Goal: Task Accomplishment & Management: Manage account settings

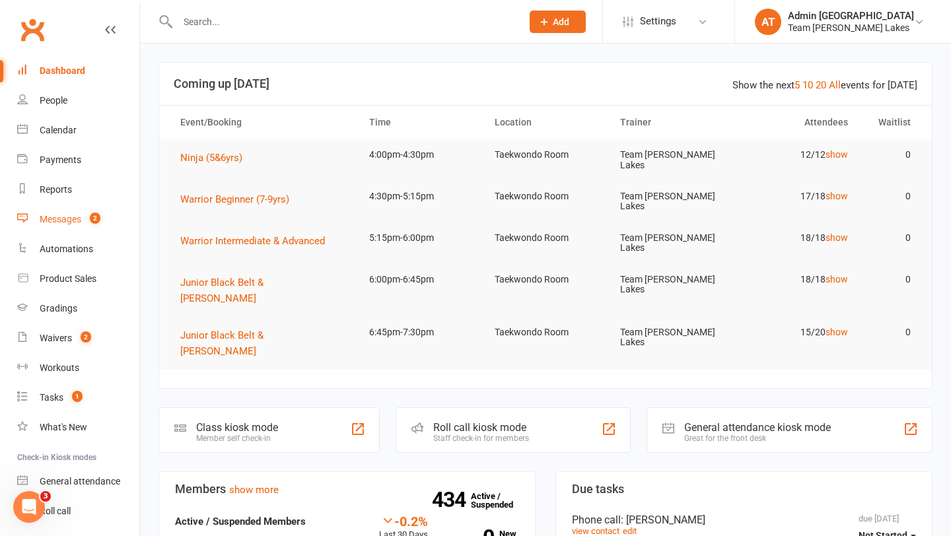
click at [71, 215] on div "Messages" at bounding box center [61, 219] width 42 height 11
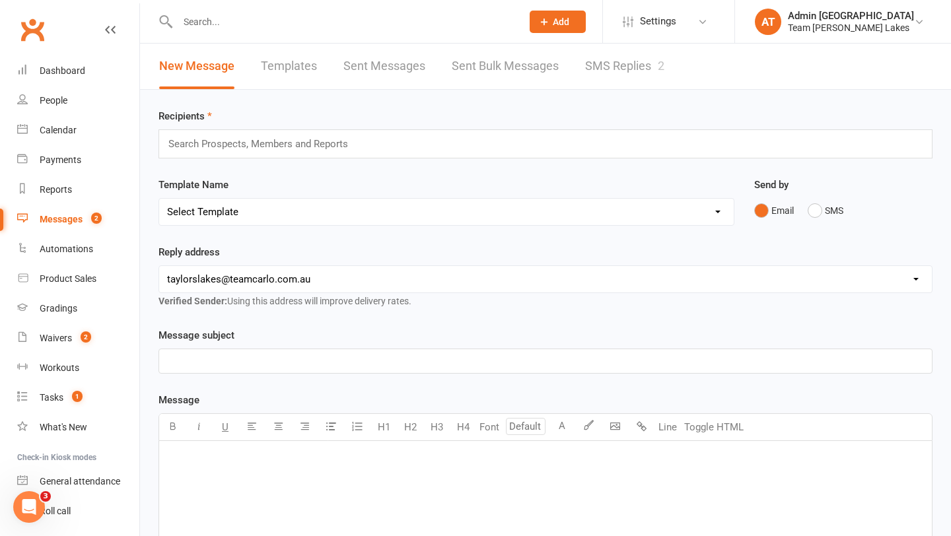
click at [599, 66] on link "SMS Replies 2" at bounding box center [624, 67] width 79 height 46
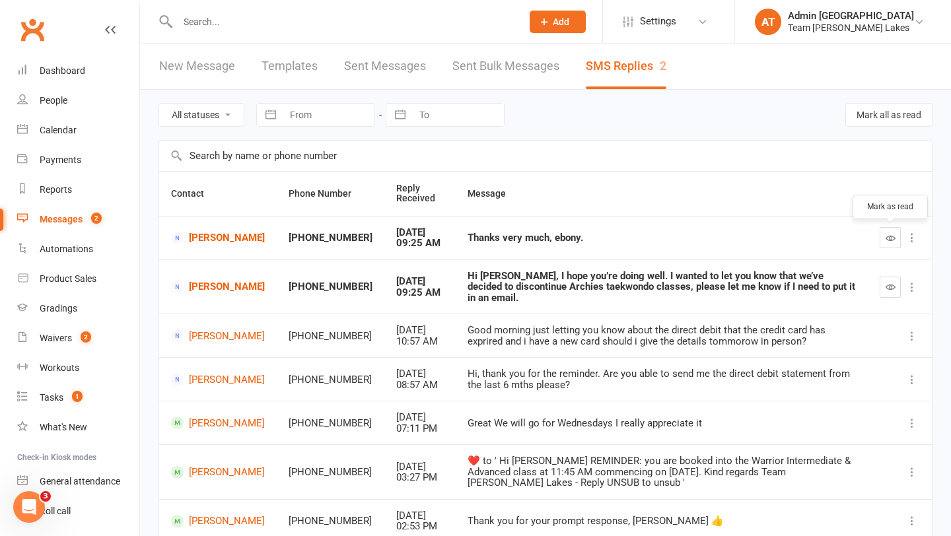
click at [892, 237] on icon "button" at bounding box center [890, 238] width 10 height 10
click at [895, 284] on button "button" at bounding box center [889, 287] width 21 height 21
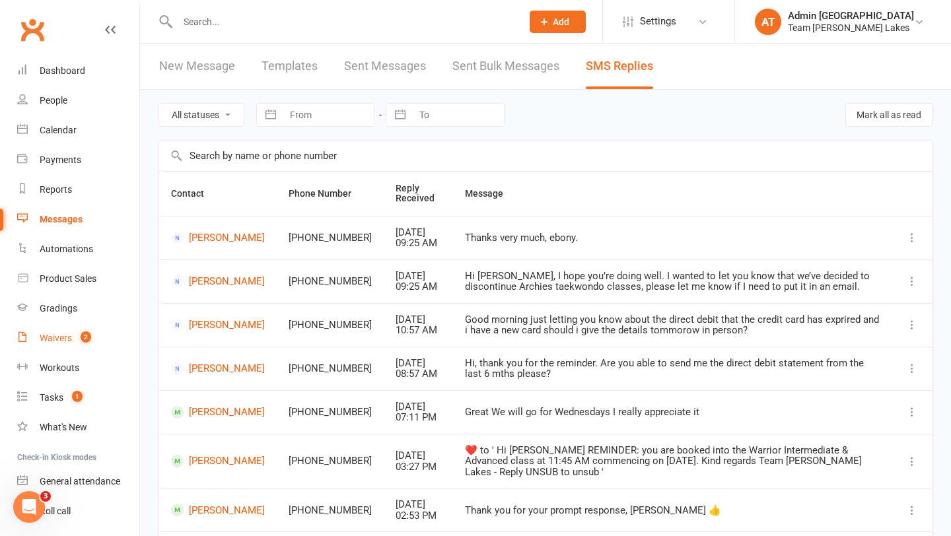
click at [60, 336] on div "Waivers" at bounding box center [56, 338] width 32 height 11
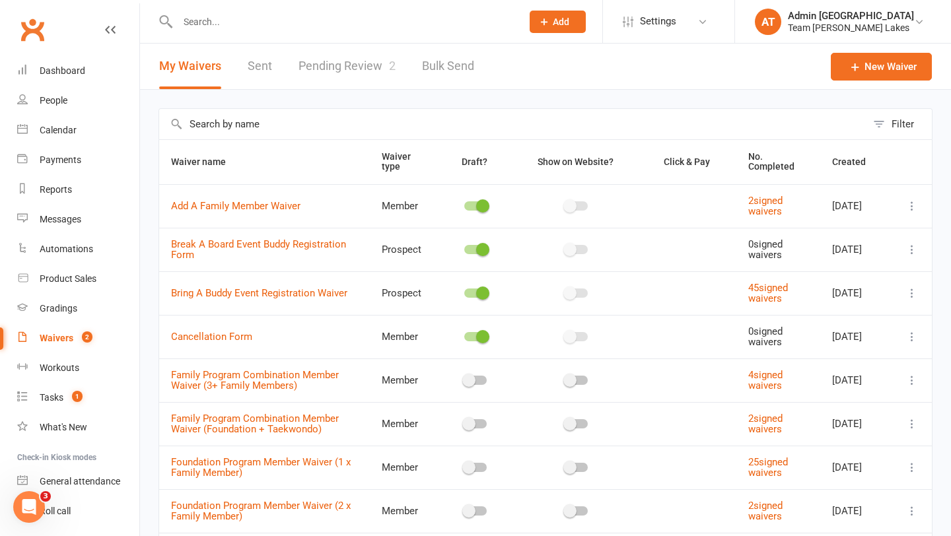
click at [344, 63] on link "Pending Review 2" at bounding box center [346, 67] width 97 height 46
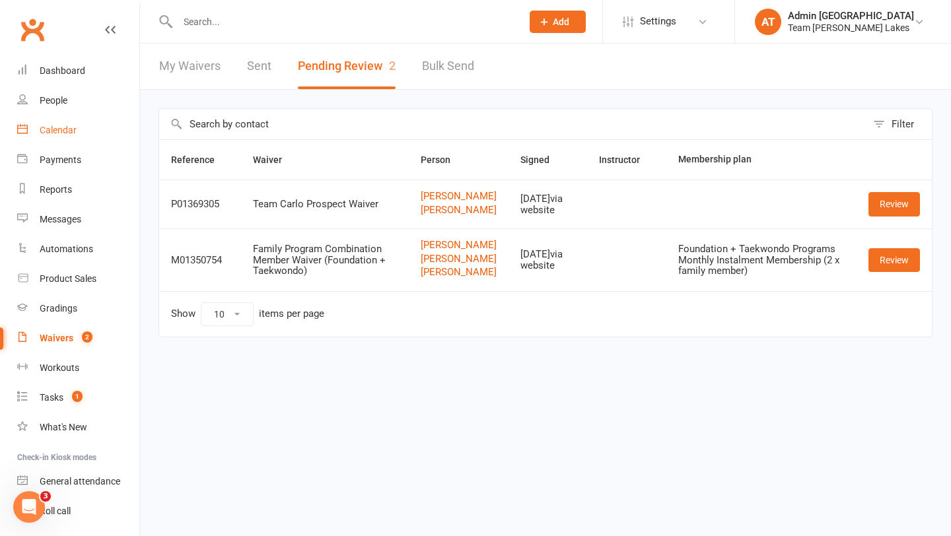
click at [65, 131] on div "Calendar" at bounding box center [58, 130] width 37 height 11
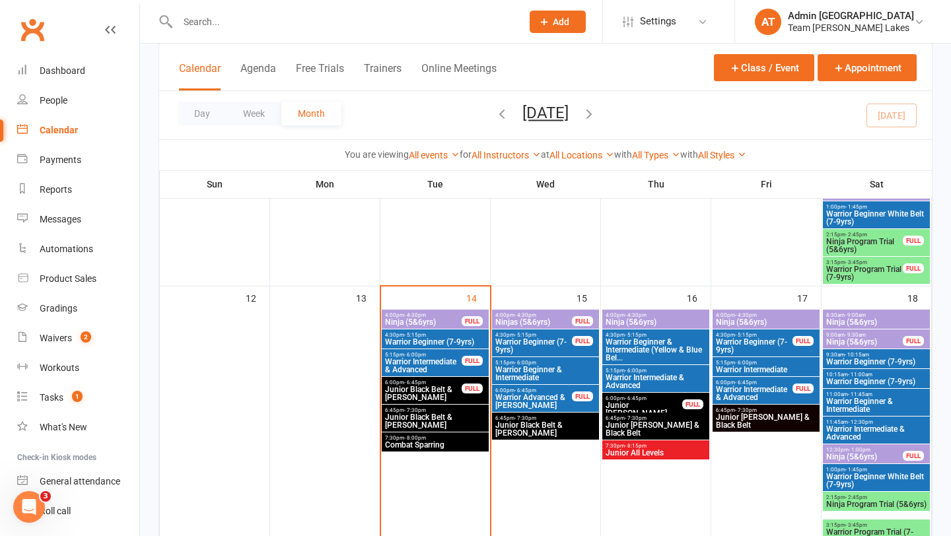
scroll to position [591, 0]
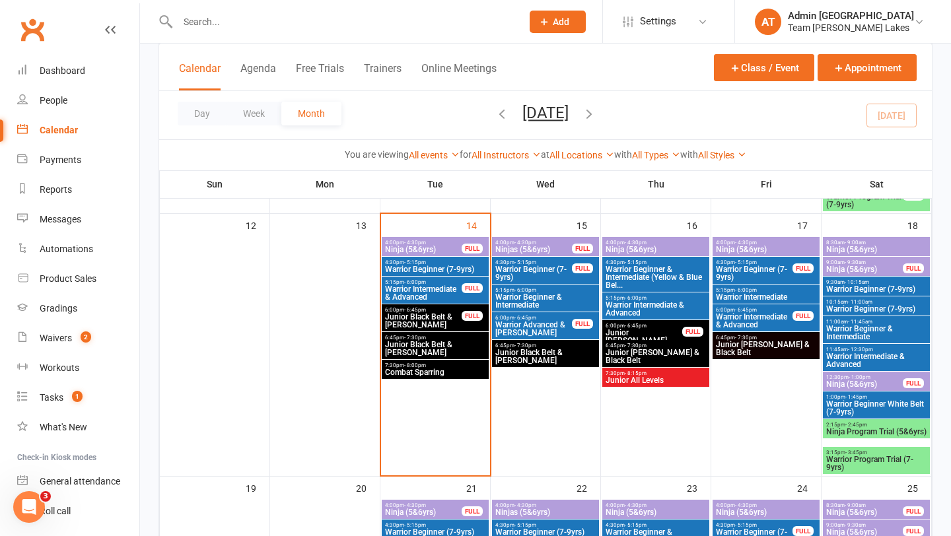
click at [886, 430] on span "Ninja Program Trial (5&6yrs)" at bounding box center [876, 432] width 102 height 8
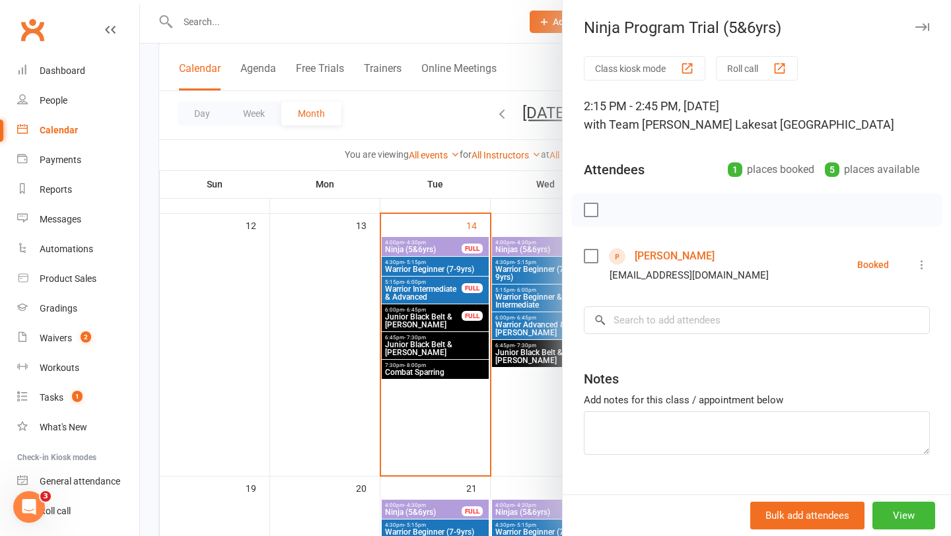
click at [440, 414] on div at bounding box center [545, 268] width 811 height 536
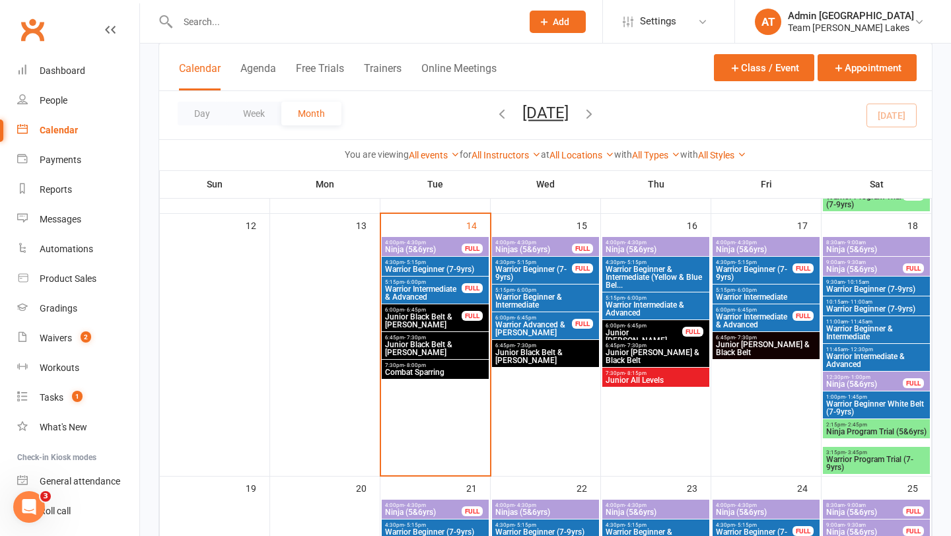
click at [848, 458] on span "Warrior Program Trial (7-9yrs)" at bounding box center [876, 463] width 102 height 16
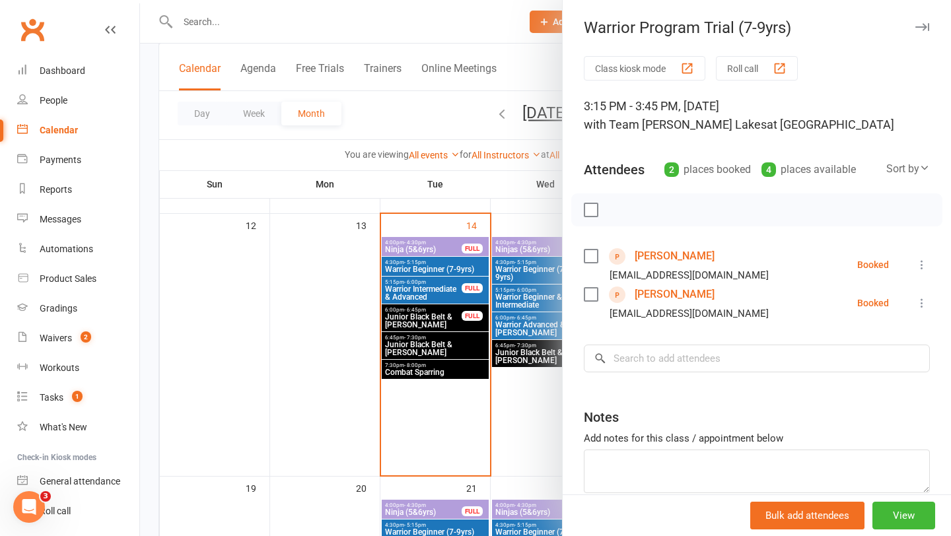
click at [387, 453] on div at bounding box center [545, 268] width 811 height 536
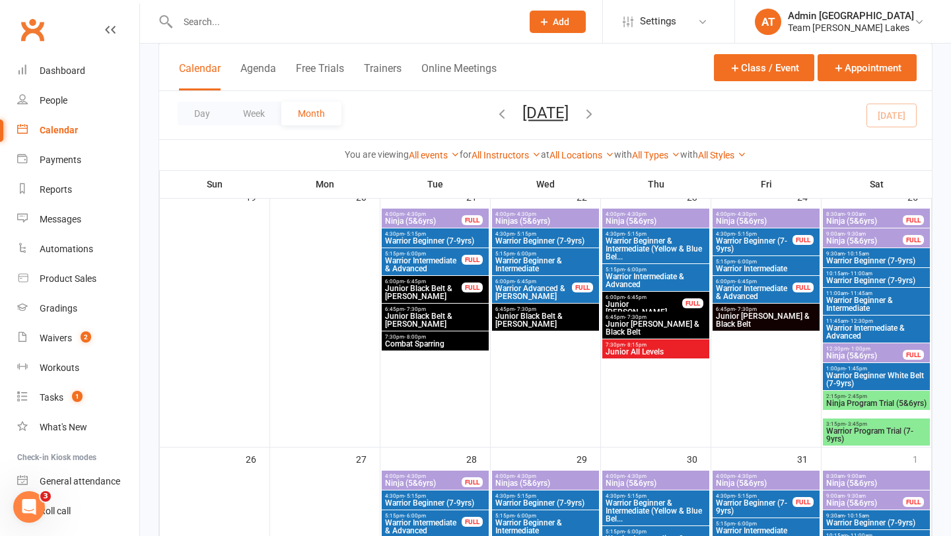
scroll to position [906, 0]
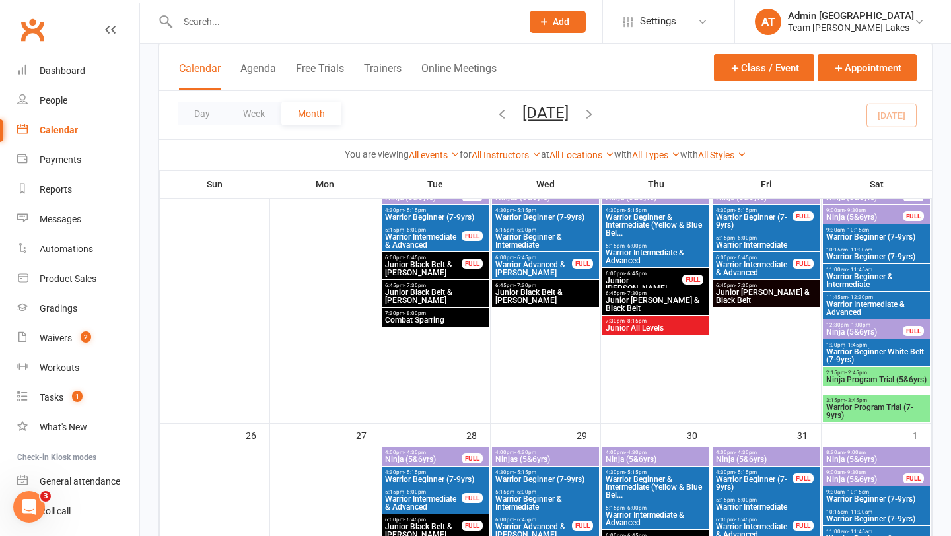
click at [838, 382] on span "Ninja Program Trial (5&6yrs)" at bounding box center [876, 380] width 102 height 8
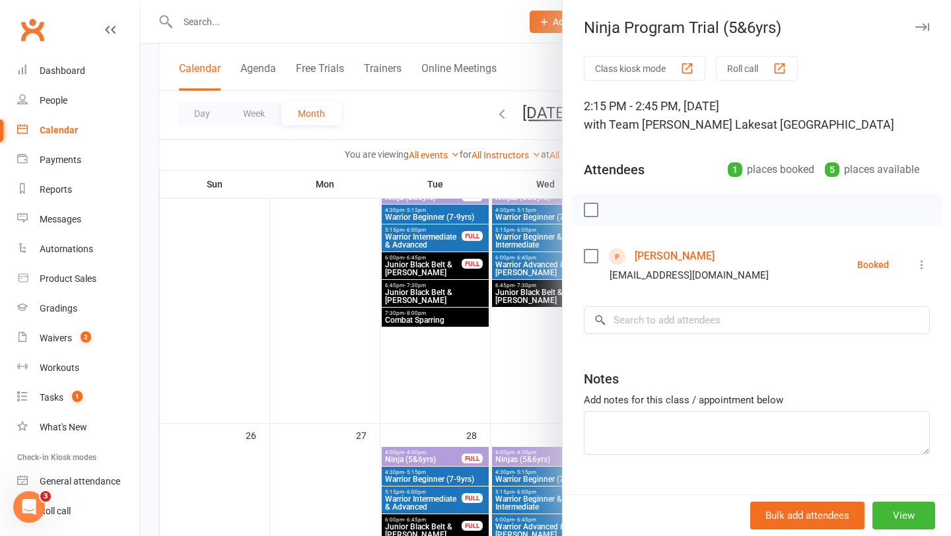
click at [521, 400] on div at bounding box center [545, 268] width 811 height 536
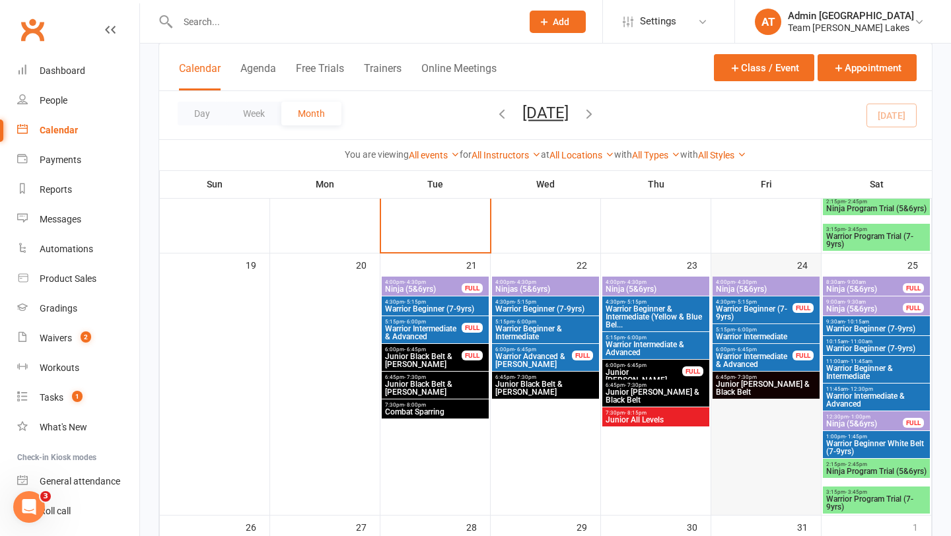
scroll to position [741, 0]
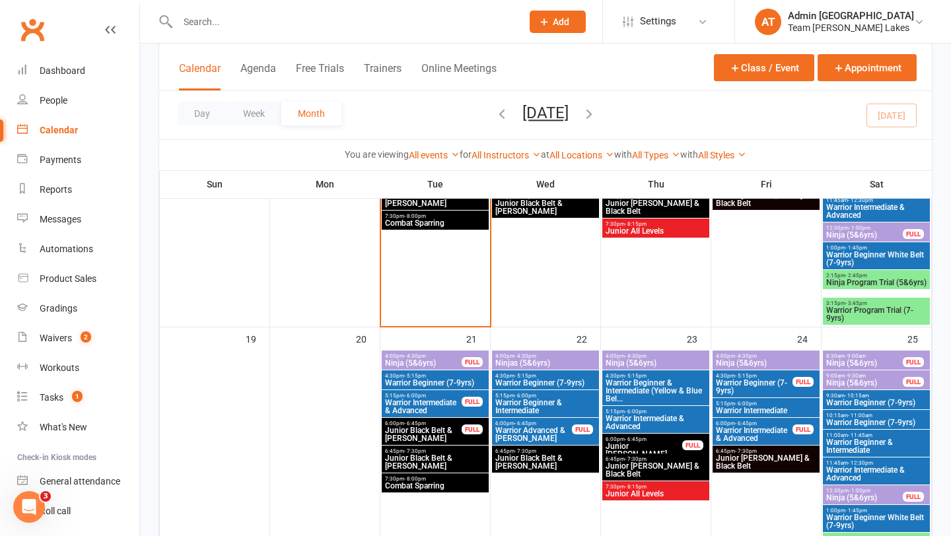
click at [878, 279] on span "Ninja Program Trial (5&6yrs)" at bounding box center [876, 283] width 102 height 8
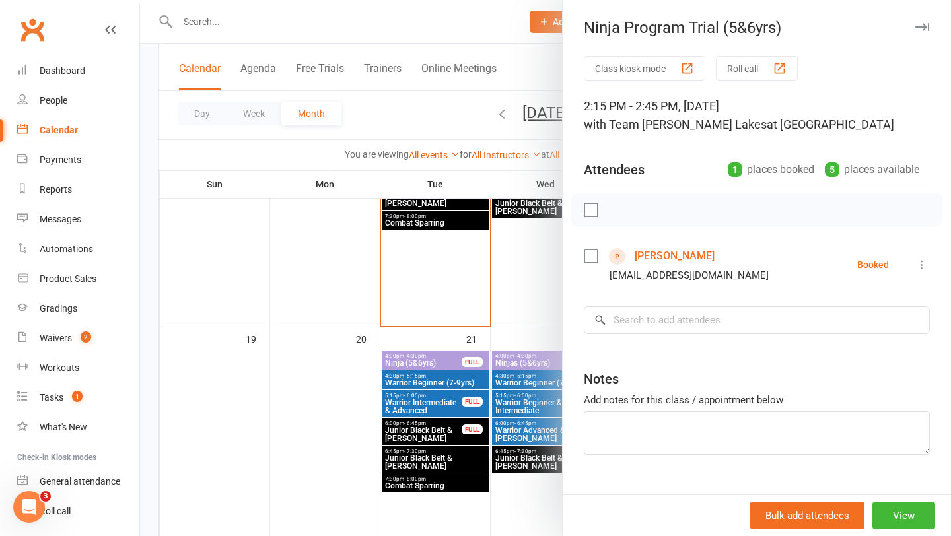
click at [518, 380] on div at bounding box center [545, 268] width 811 height 536
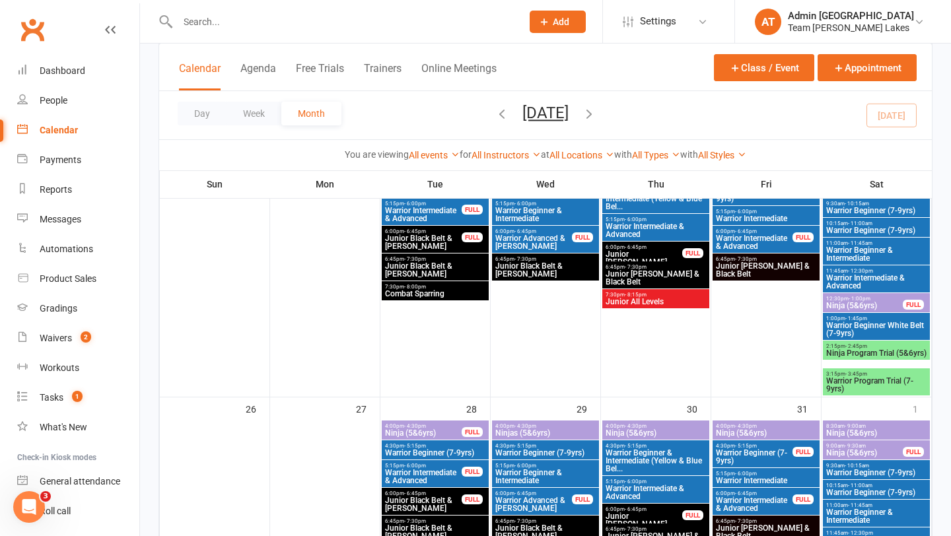
scroll to position [967, 0]
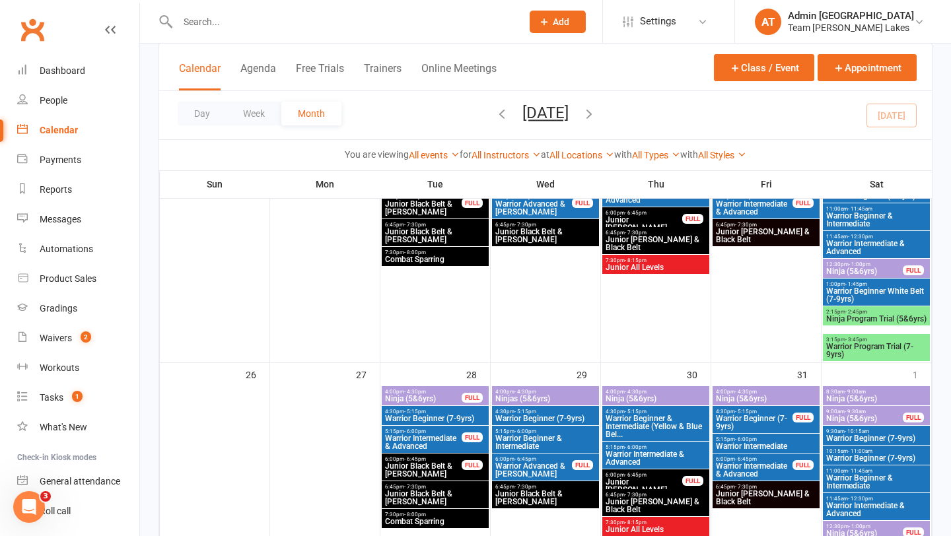
click at [861, 310] on span "- 2:45pm" at bounding box center [856, 312] width 22 height 6
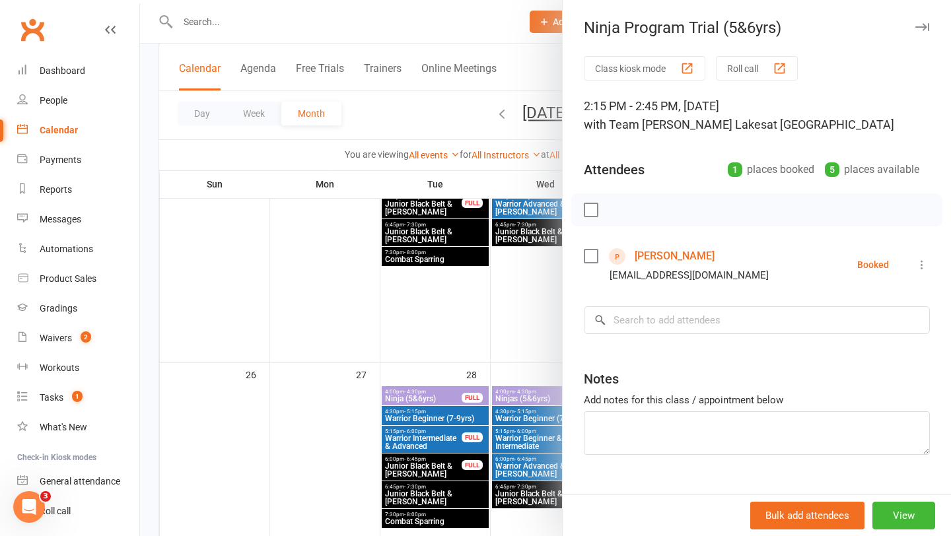
click at [541, 374] on div at bounding box center [545, 268] width 811 height 536
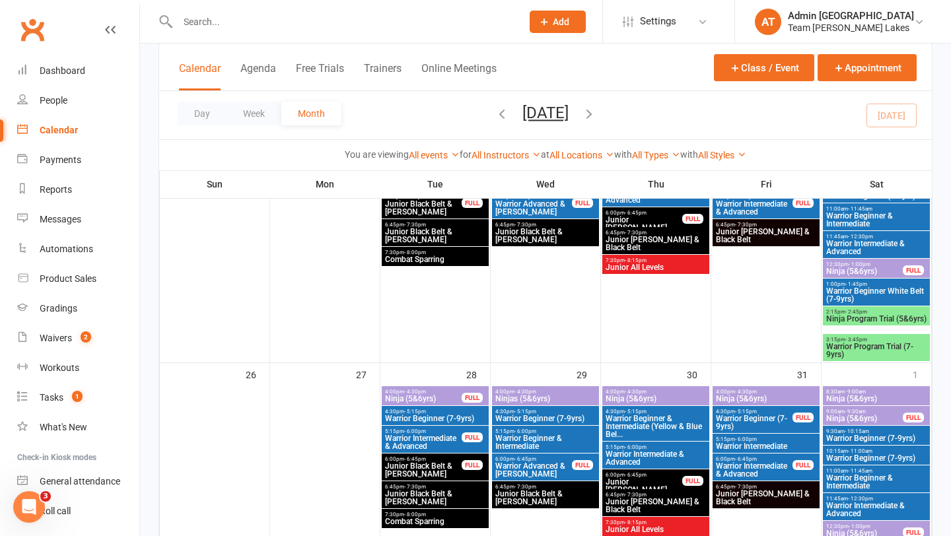
click at [519, 442] on span "Warrior Beginner & Intermediate" at bounding box center [545, 442] width 102 height 16
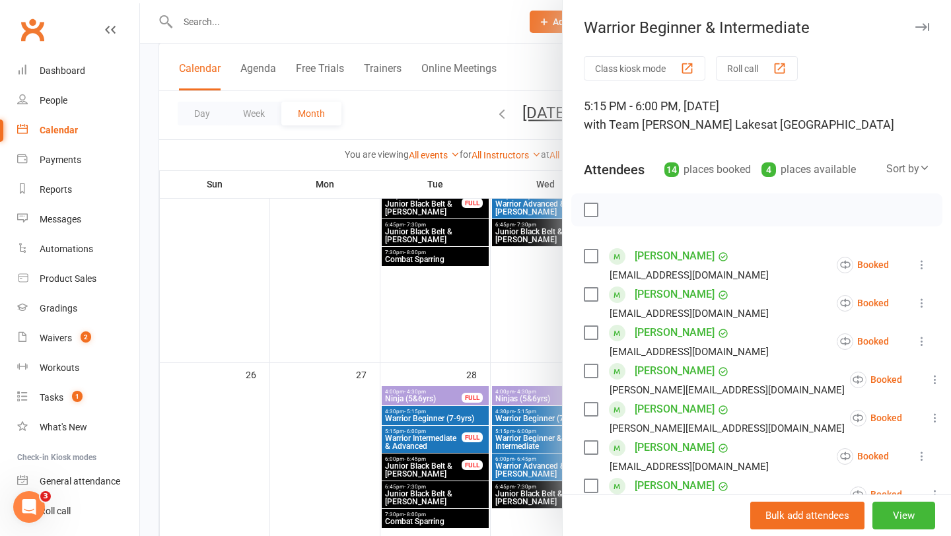
click at [517, 440] on div at bounding box center [545, 268] width 811 height 536
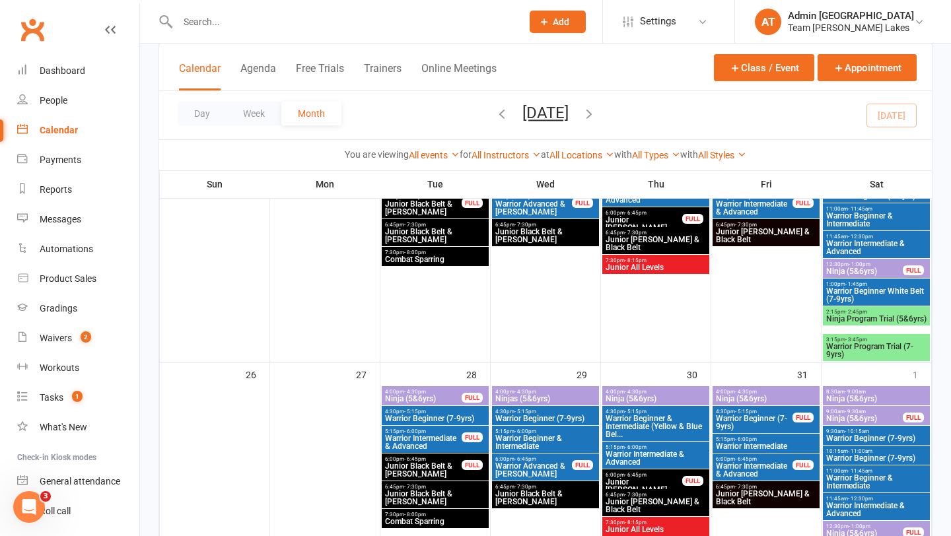
click at [538, 389] on span "4:00pm - 4:30pm" at bounding box center [545, 392] width 102 height 6
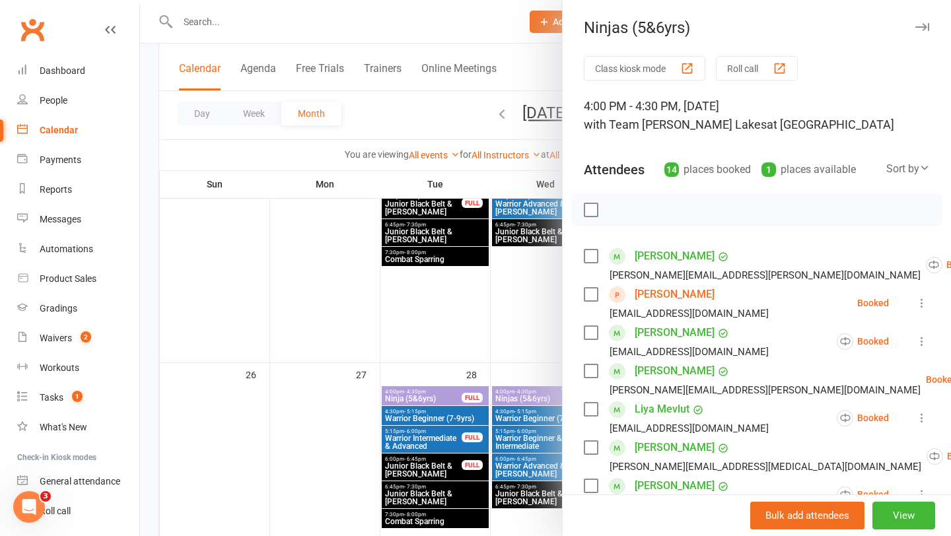
click at [527, 395] on div at bounding box center [545, 268] width 811 height 536
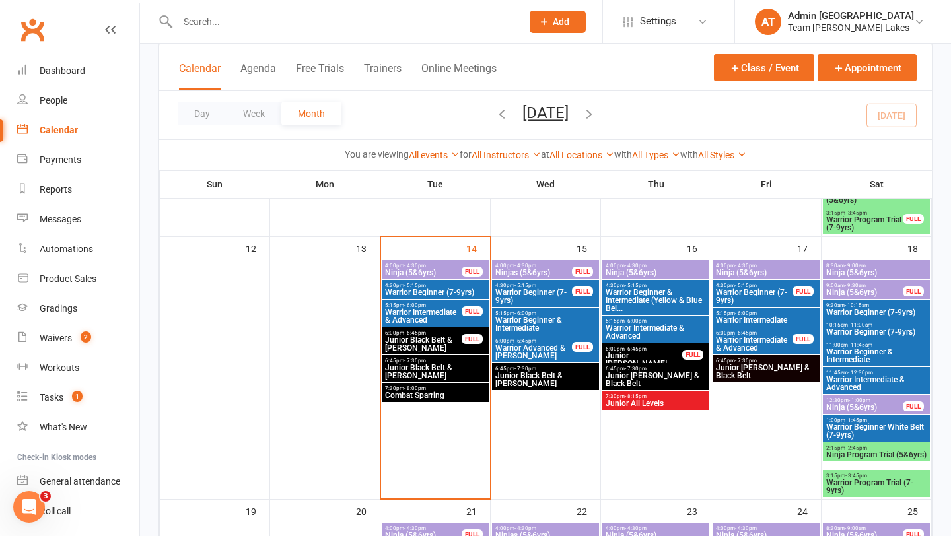
scroll to position [551, 0]
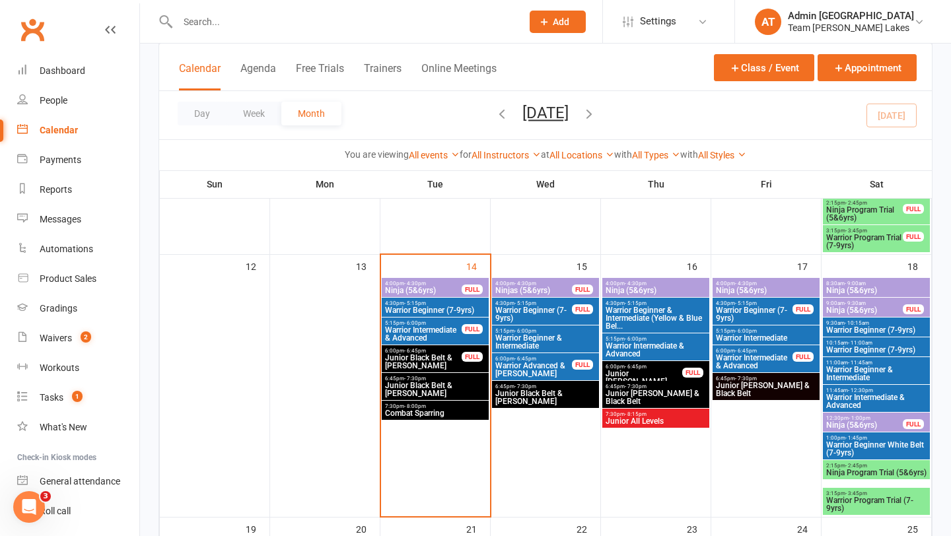
click at [549, 283] on span "4:00pm - 4:30pm" at bounding box center [533, 284] width 78 height 6
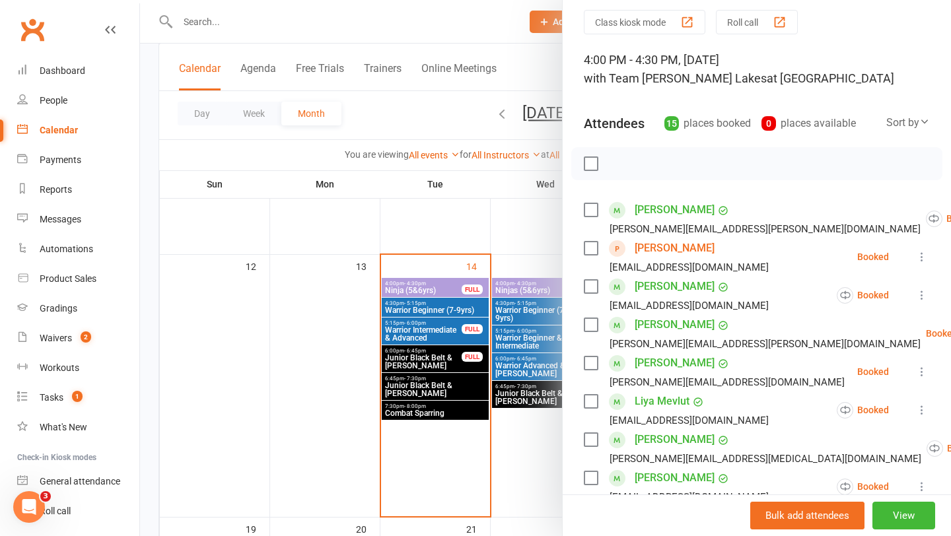
scroll to position [51, 0]
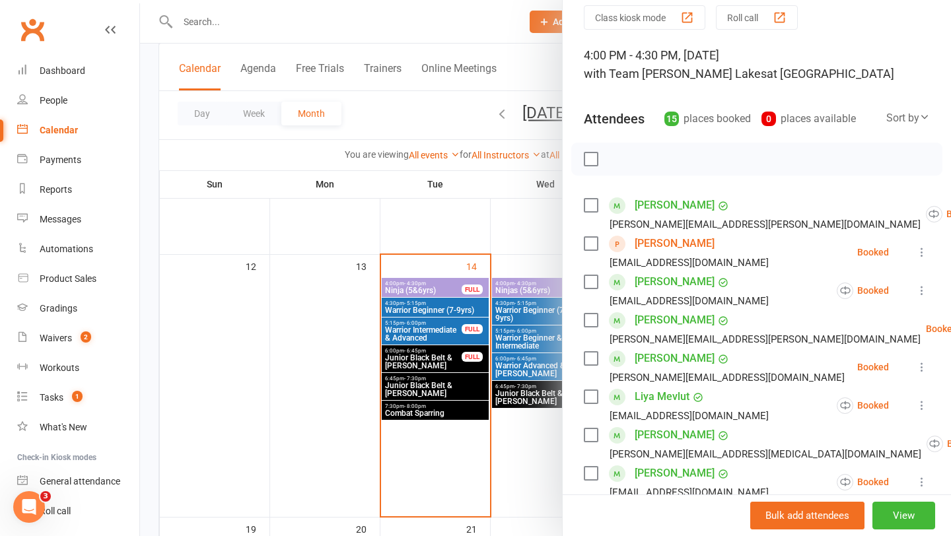
click at [513, 403] on div at bounding box center [545, 268] width 811 height 536
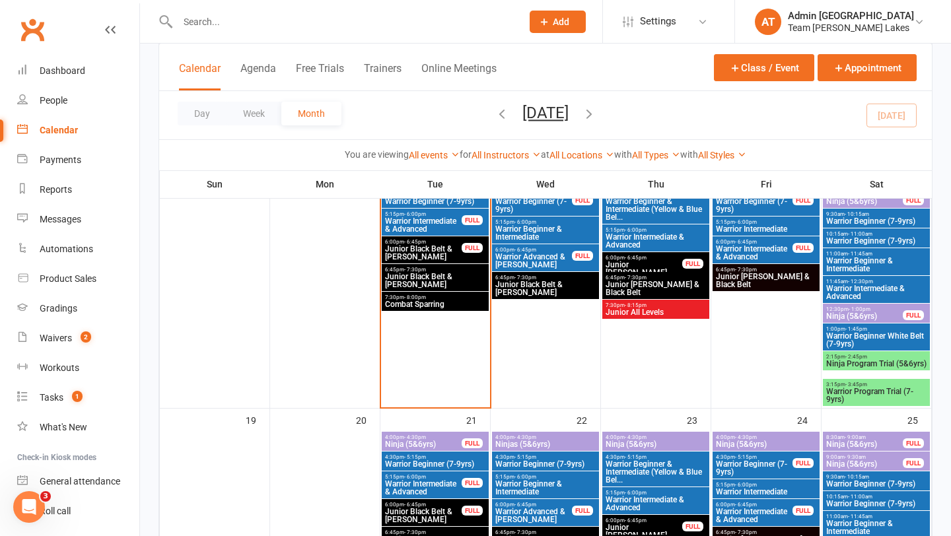
scroll to position [746, 0]
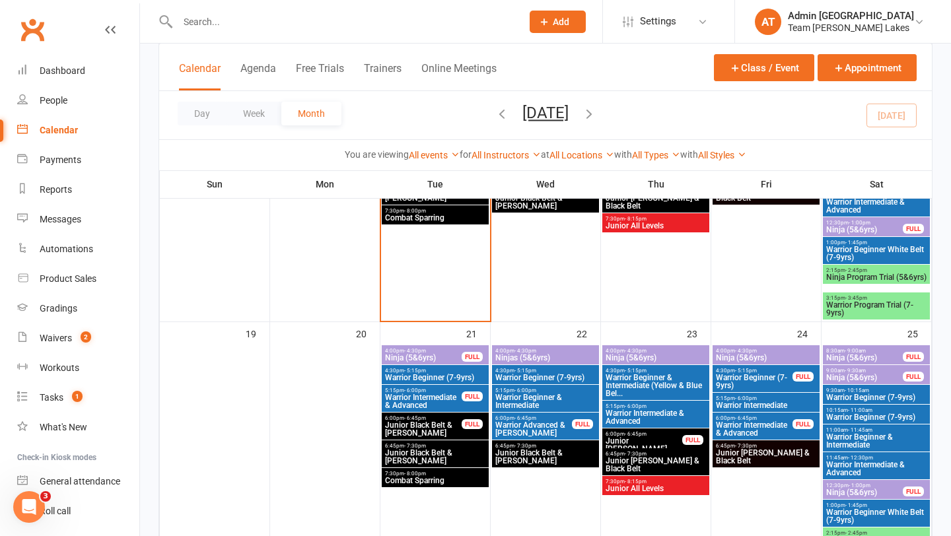
click at [541, 355] on span "Ninjas (5&6yrs)" at bounding box center [545, 358] width 102 height 8
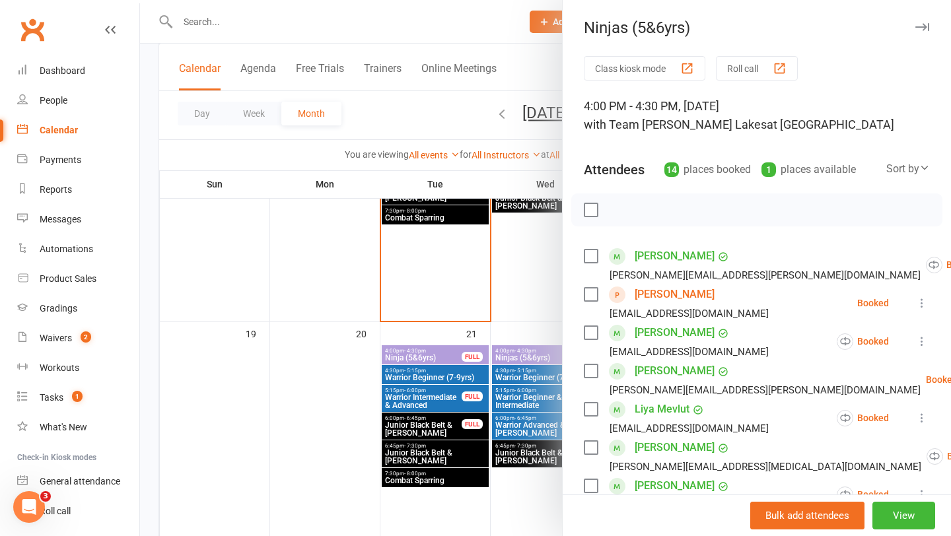
click at [541, 355] on div at bounding box center [545, 268] width 811 height 536
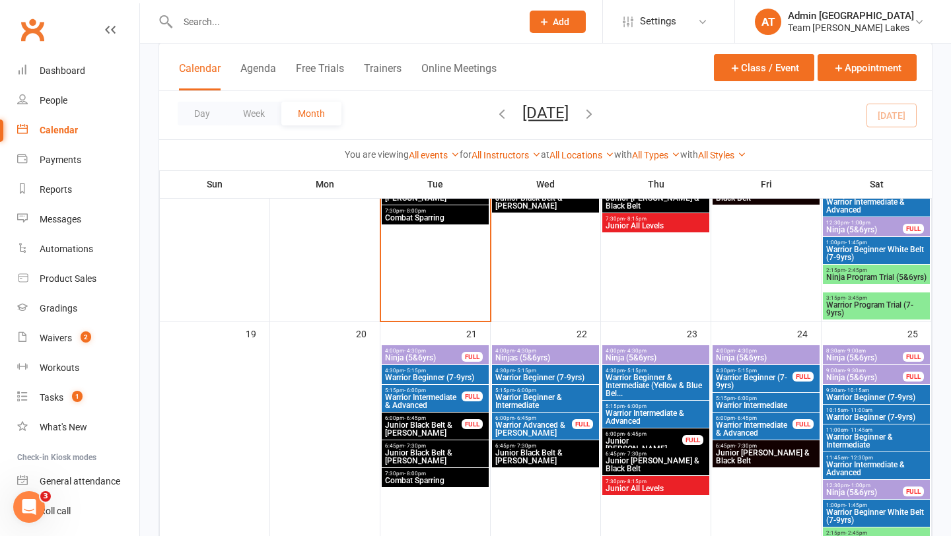
click at [758, 398] on span "5:15pm - 6:00pm" at bounding box center [766, 398] width 102 height 6
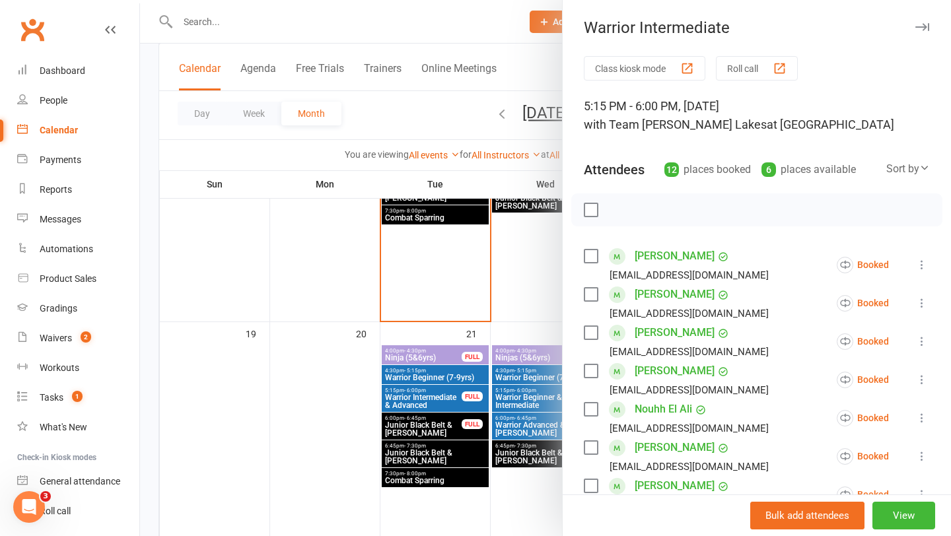
click at [466, 397] on div at bounding box center [545, 268] width 811 height 536
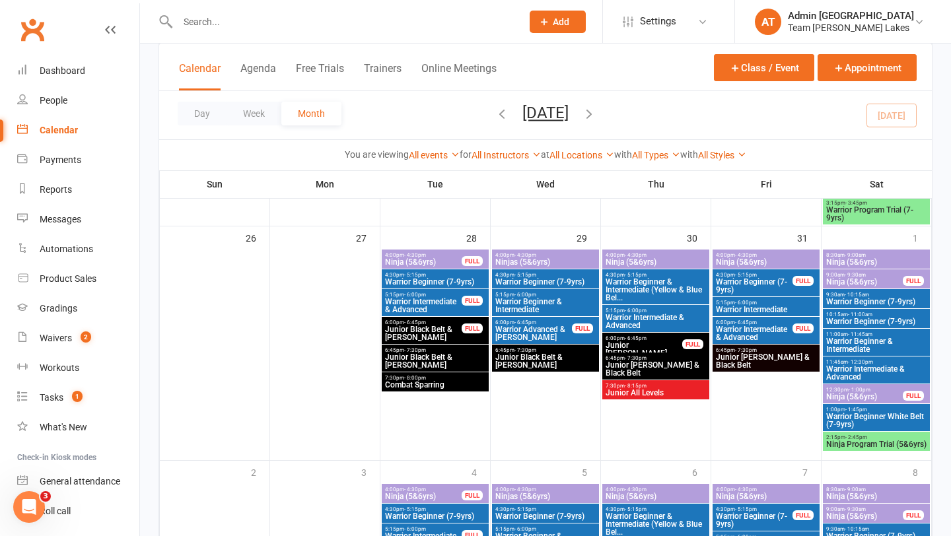
scroll to position [1123, 0]
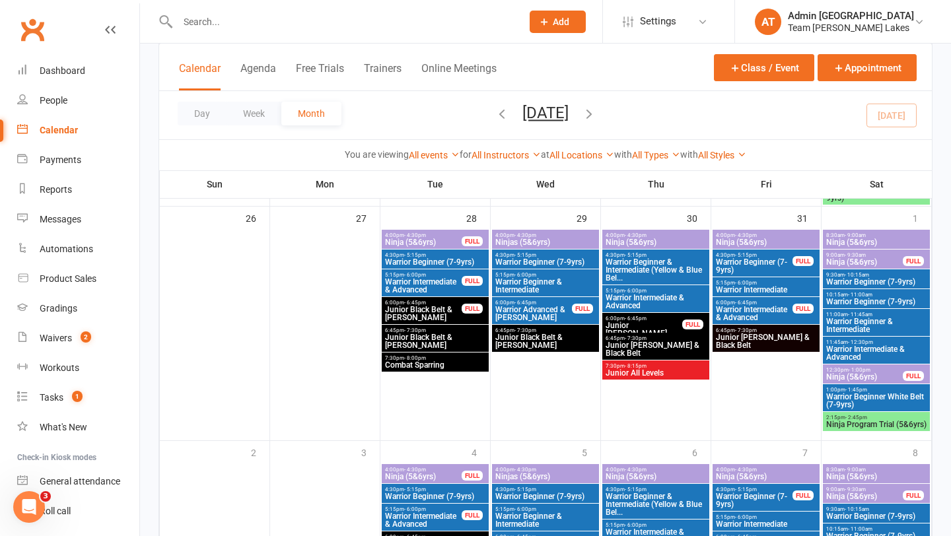
click at [426, 314] on span "Junior Black Belt & Cho Dan Bo" at bounding box center [423, 314] width 78 height 16
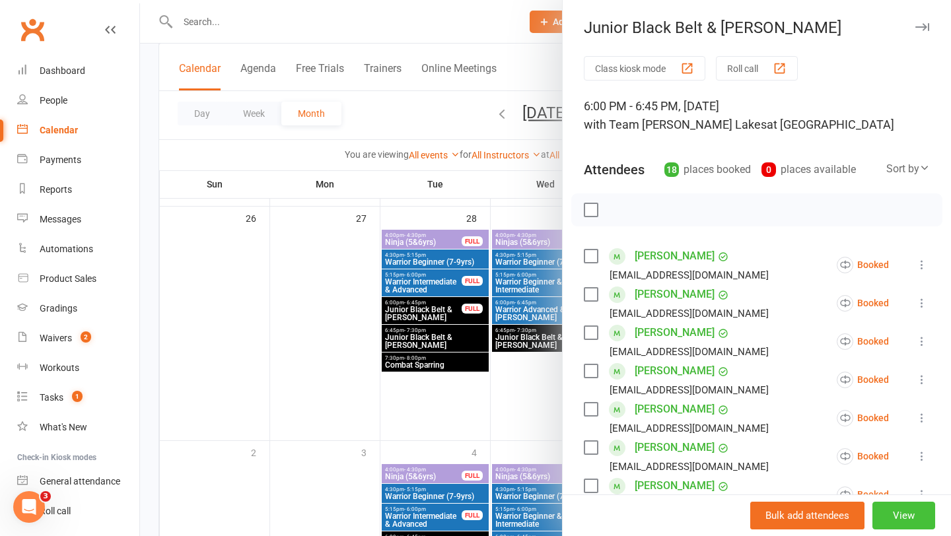
click at [916, 513] on button "View" at bounding box center [903, 516] width 63 height 28
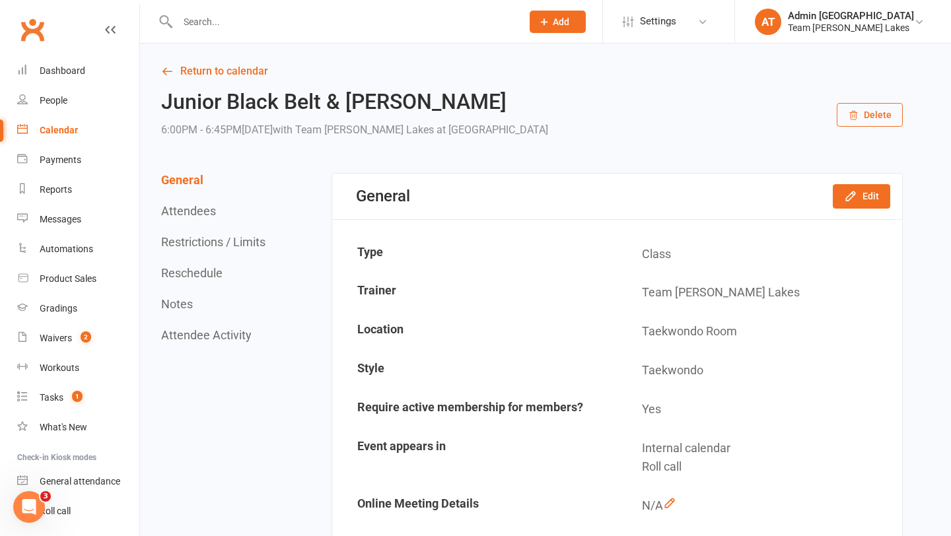
click at [224, 243] on button "Restrictions / Limits" at bounding box center [213, 242] width 104 height 14
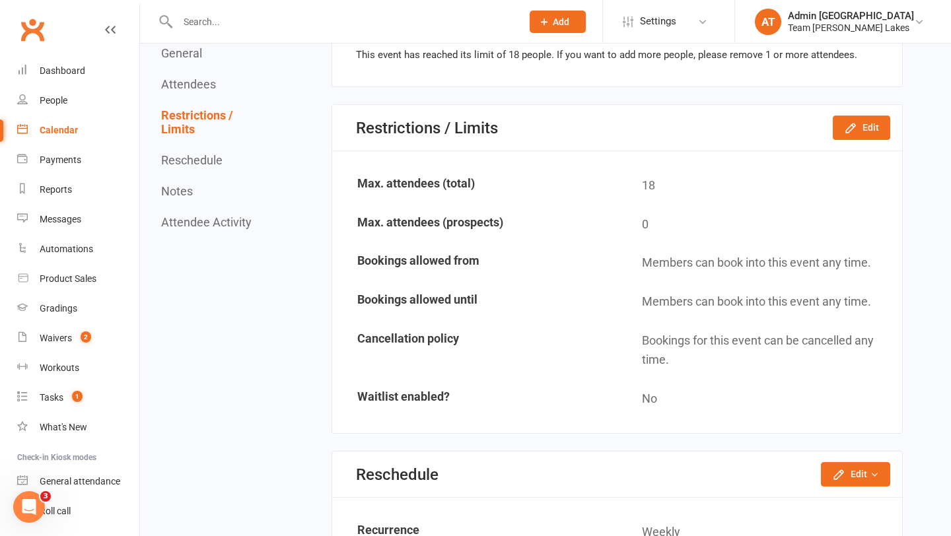
scroll to position [1383, 0]
click at [855, 126] on icon "button" at bounding box center [850, 126] width 13 height 13
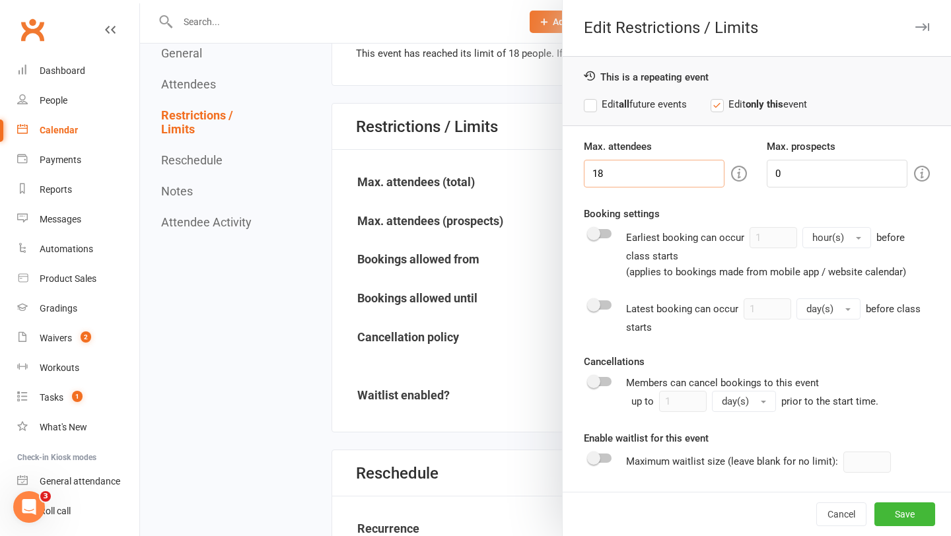
click at [631, 172] on input "18" at bounding box center [654, 174] width 141 height 28
type input "1"
type input "20"
click at [607, 102] on label "Edit all future events" at bounding box center [635, 104] width 103 height 16
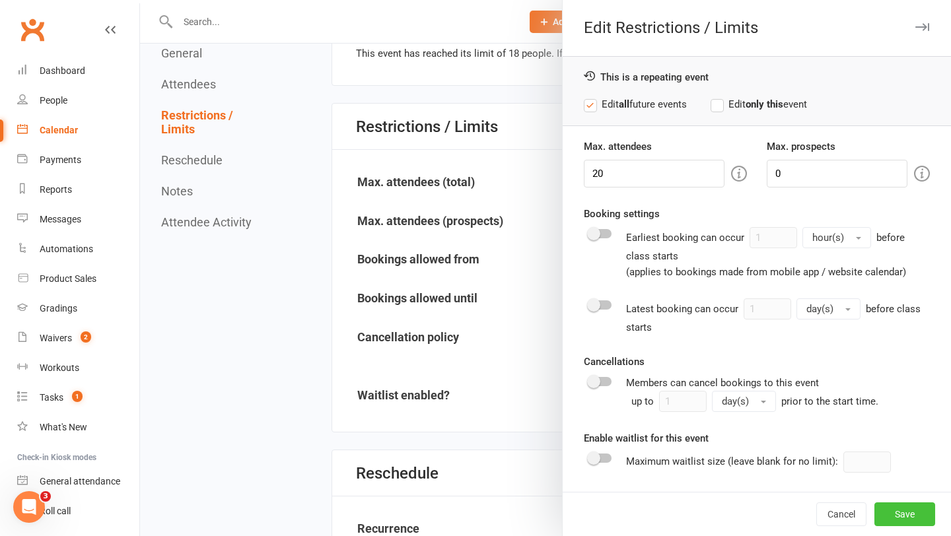
click at [912, 510] on button "Save" at bounding box center [904, 514] width 61 height 24
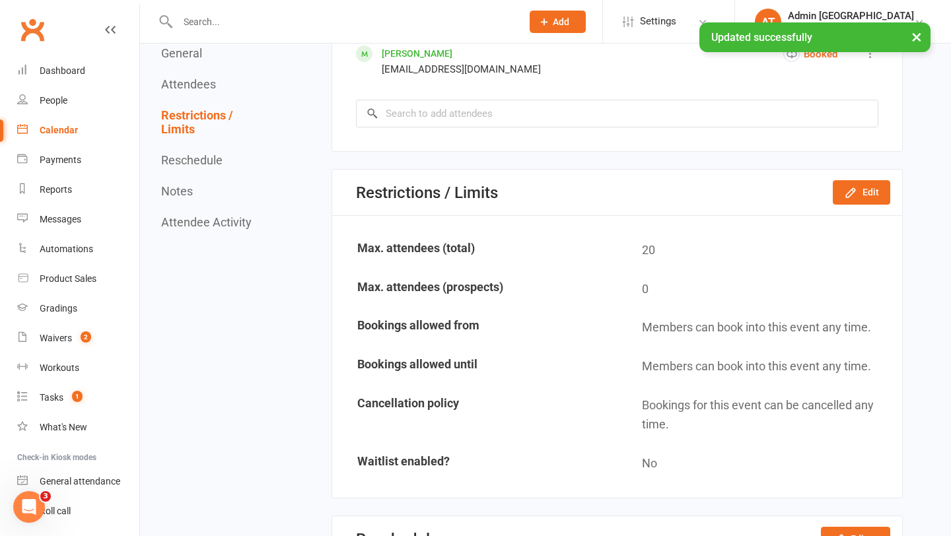
scroll to position [1315, 0]
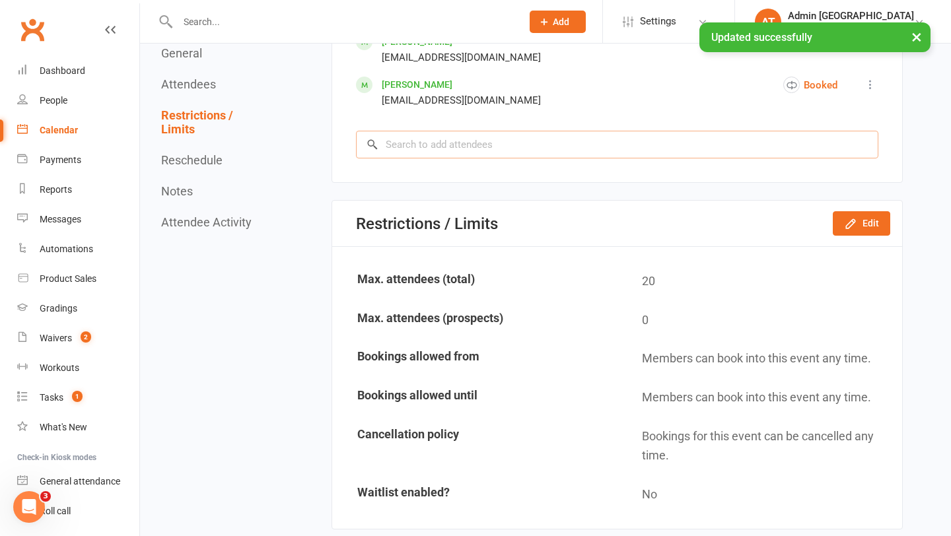
click at [590, 136] on input "search" at bounding box center [617, 145] width 522 height 28
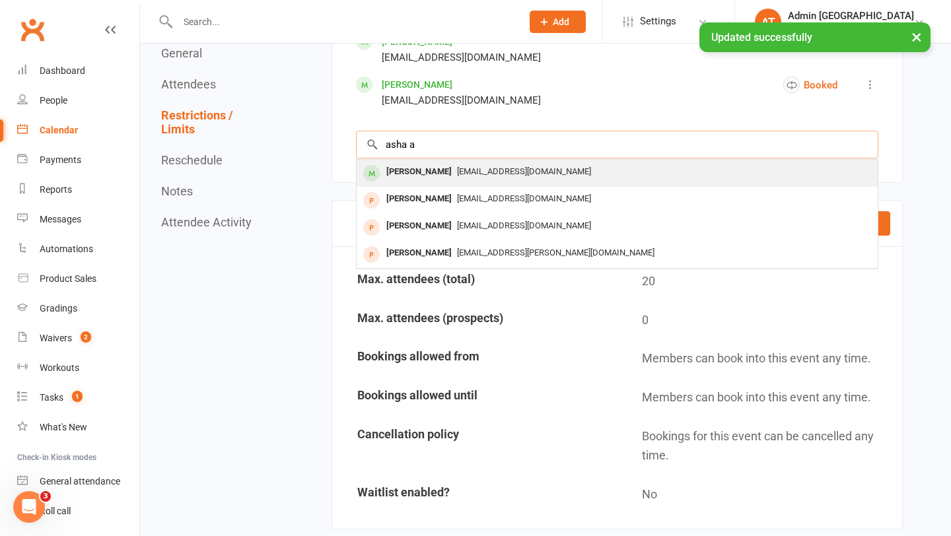
type input "asha a"
click at [459, 174] on span "emailyesim@yahoo.com" at bounding box center [524, 171] width 134 height 10
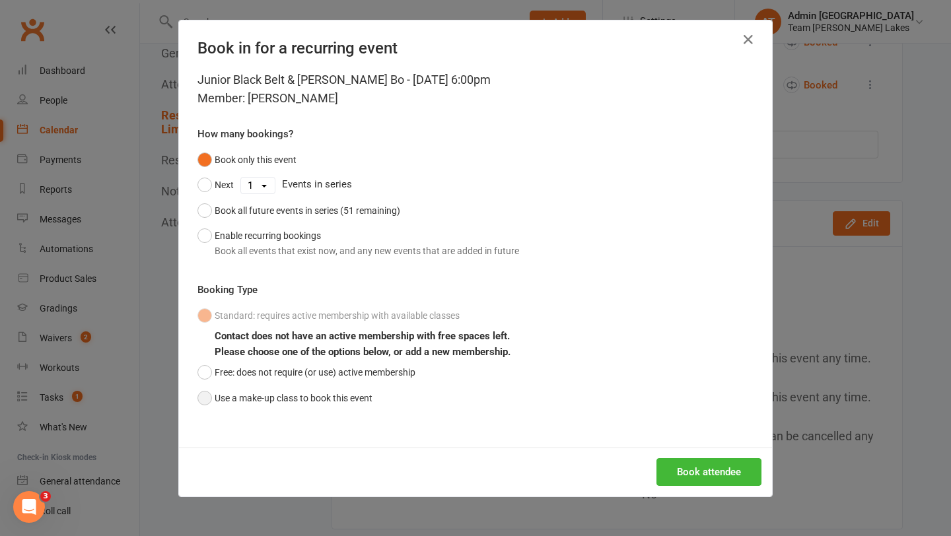
click at [286, 398] on button "Use a make-up class to book this event" at bounding box center [284, 397] width 175 height 25
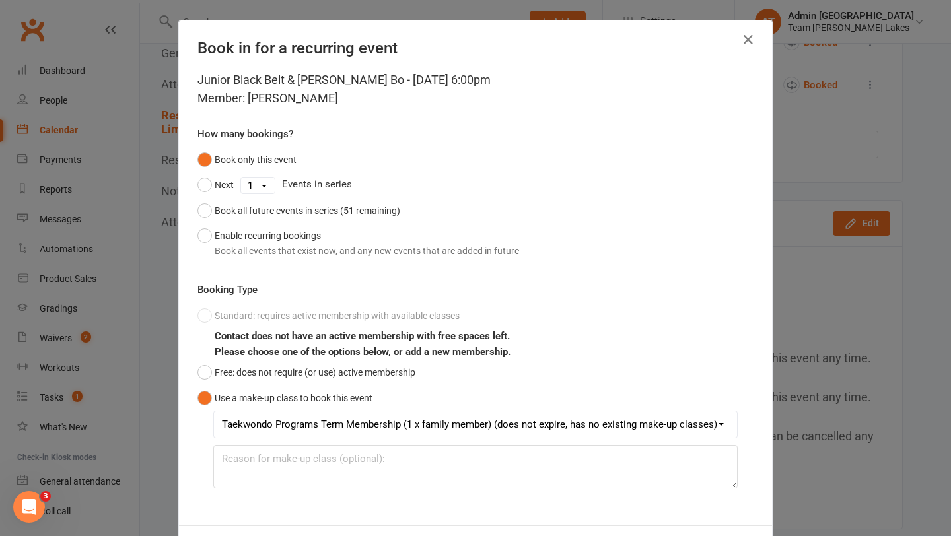
scroll to position [59, 0]
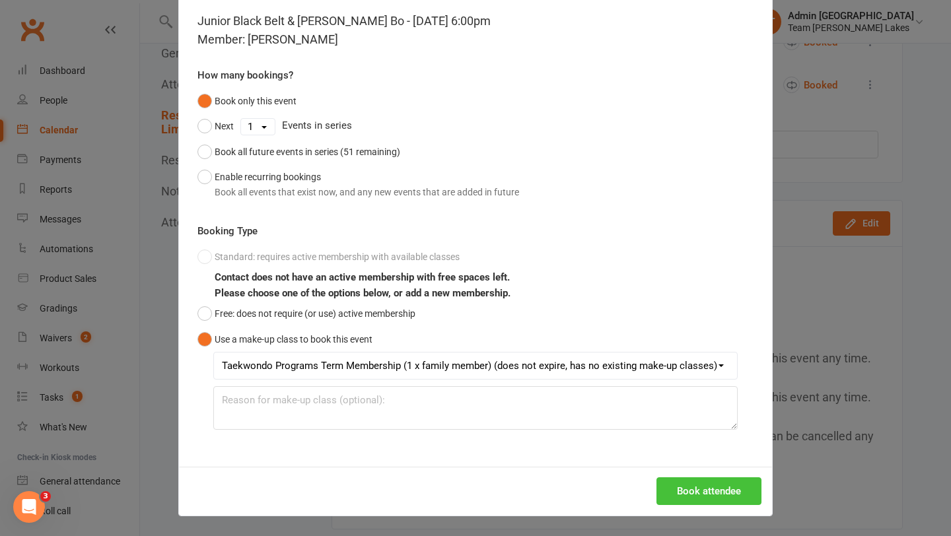
click at [727, 485] on button "Book attendee" at bounding box center [708, 491] width 105 height 28
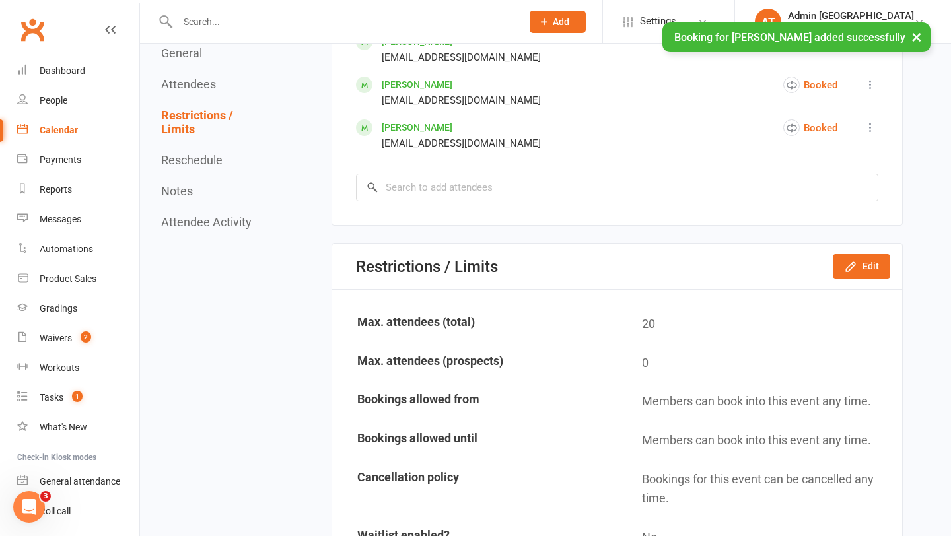
click at [61, 129] on div "Calendar" at bounding box center [59, 130] width 38 height 11
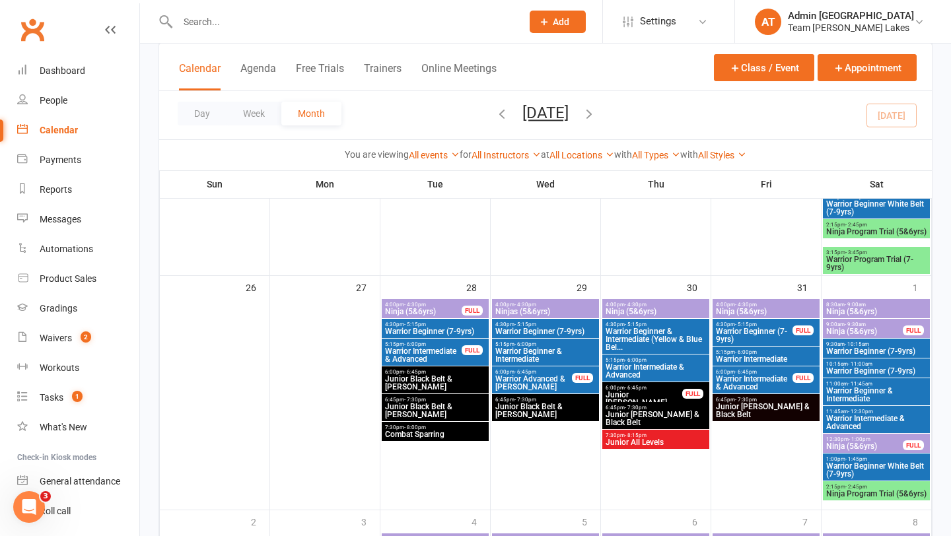
scroll to position [1097, 0]
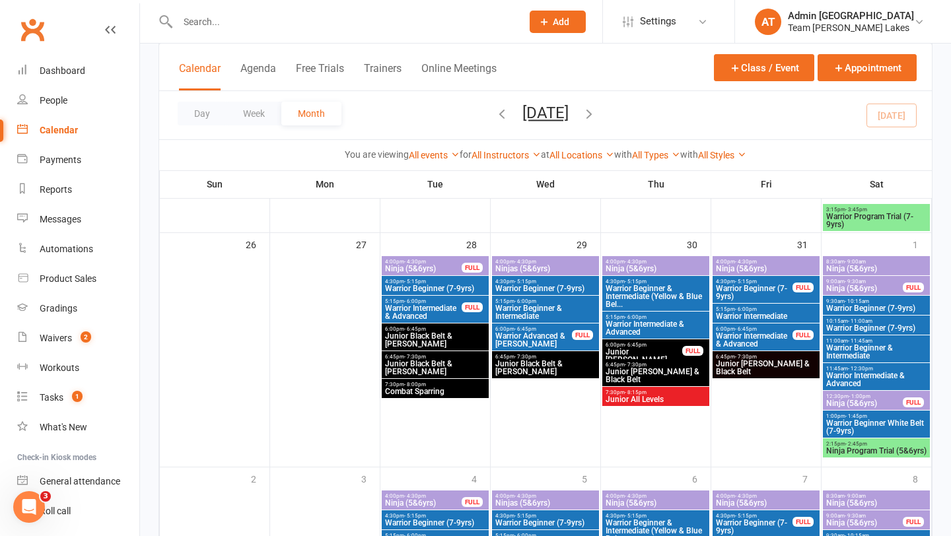
click at [751, 335] on span "Warrior Intermediate & Advanced" at bounding box center [754, 340] width 78 height 16
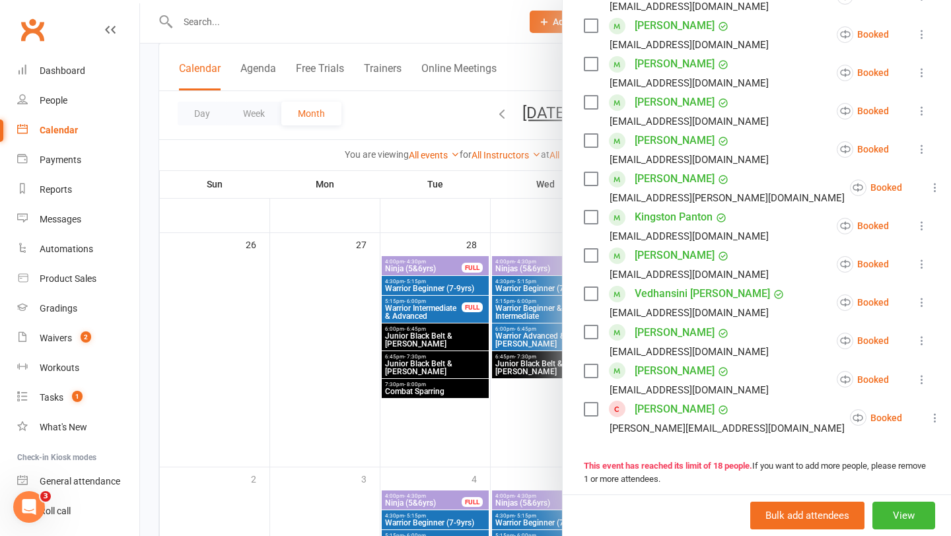
scroll to position [502, 0]
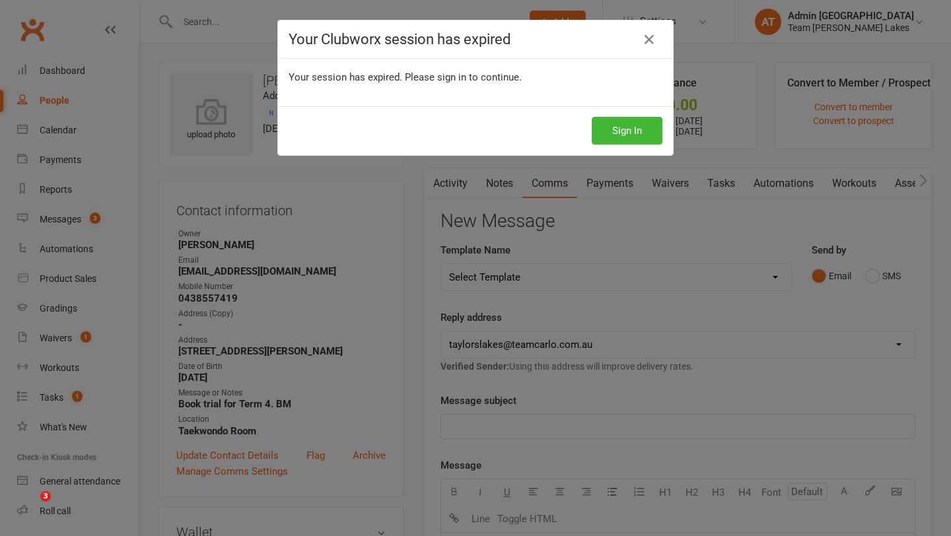
scroll to position [429, 0]
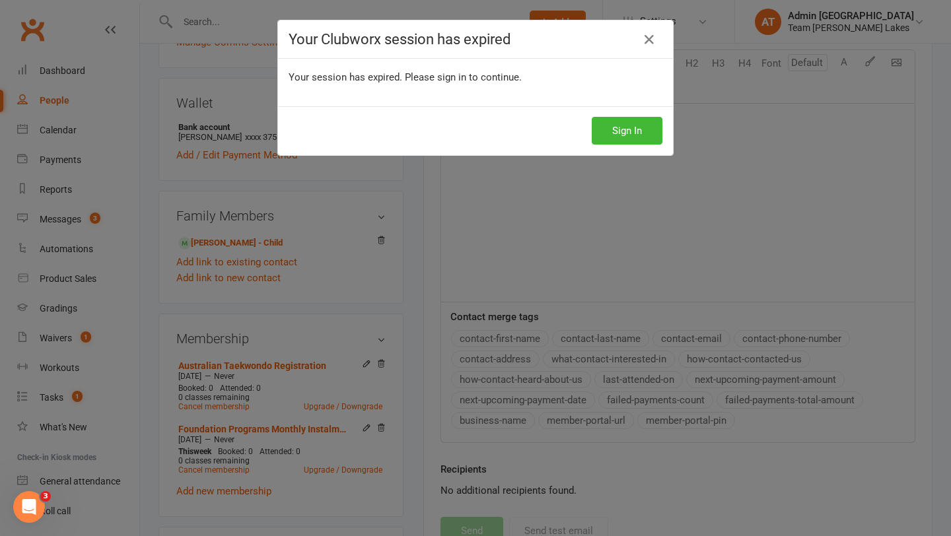
click at [622, 129] on button "Sign In" at bounding box center [626, 131] width 71 height 28
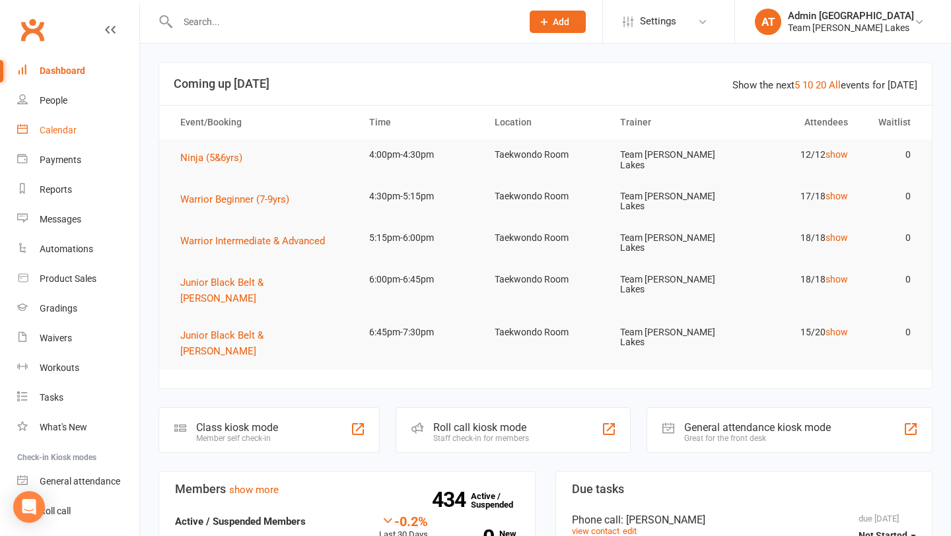
click at [42, 123] on link "Calendar" at bounding box center [78, 131] width 122 height 30
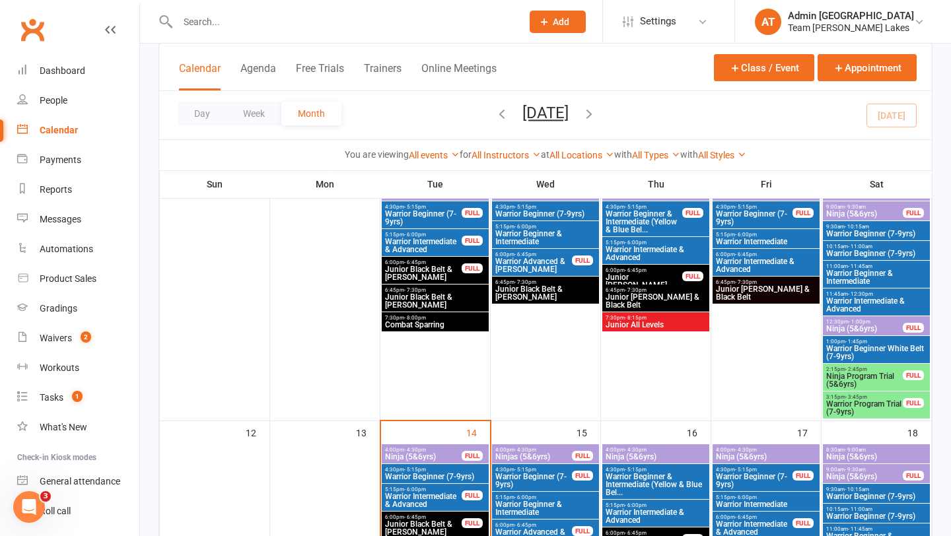
scroll to position [493, 0]
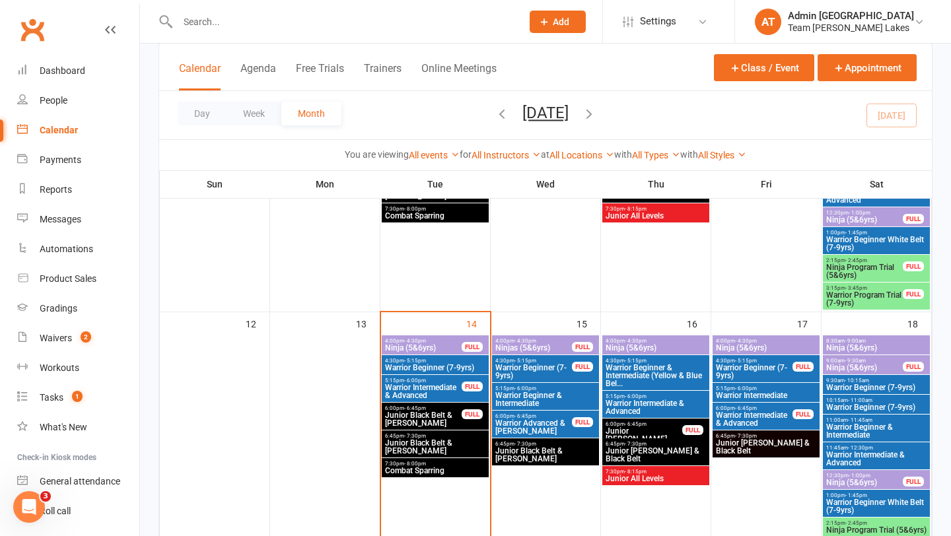
click at [450, 342] on span "4:00pm - 4:30pm" at bounding box center [423, 341] width 78 height 6
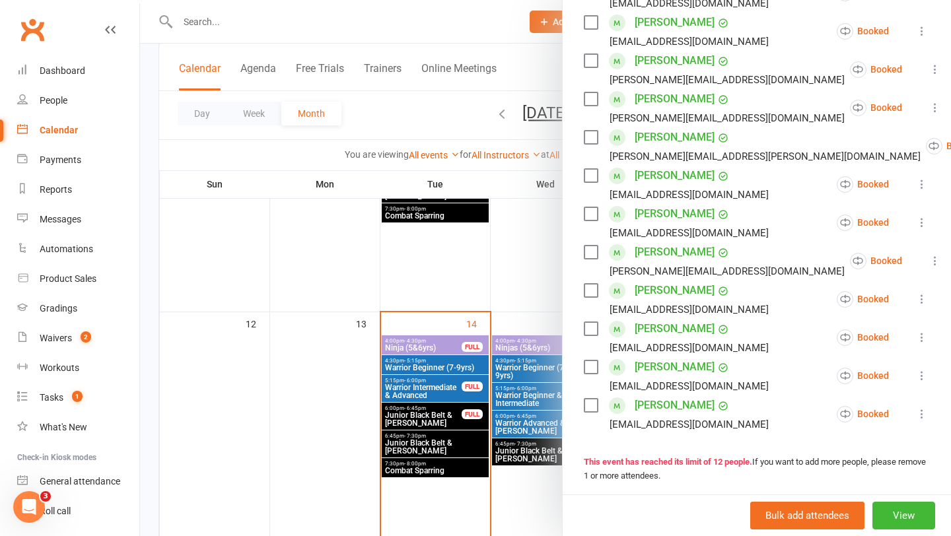
scroll to position [317, 0]
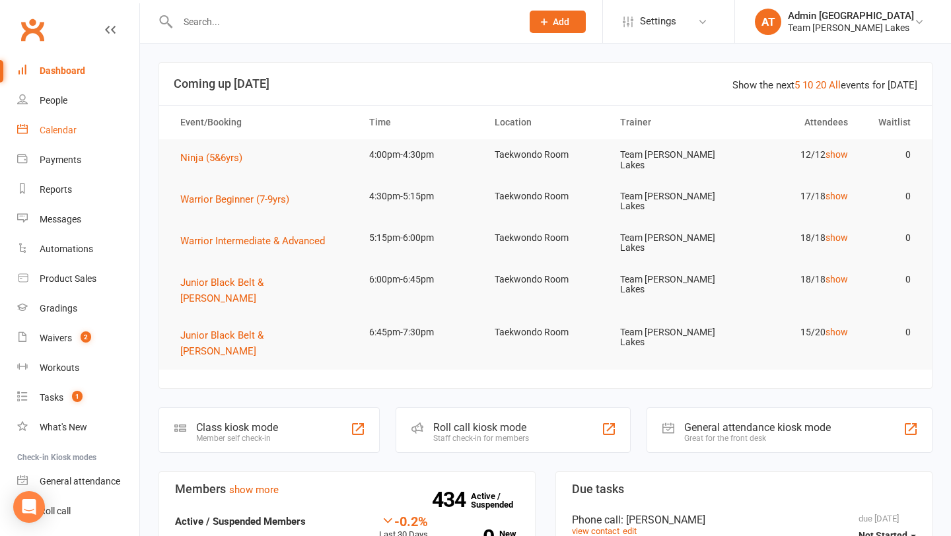
click at [71, 133] on div "Calendar" at bounding box center [58, 130] width 37 height 11
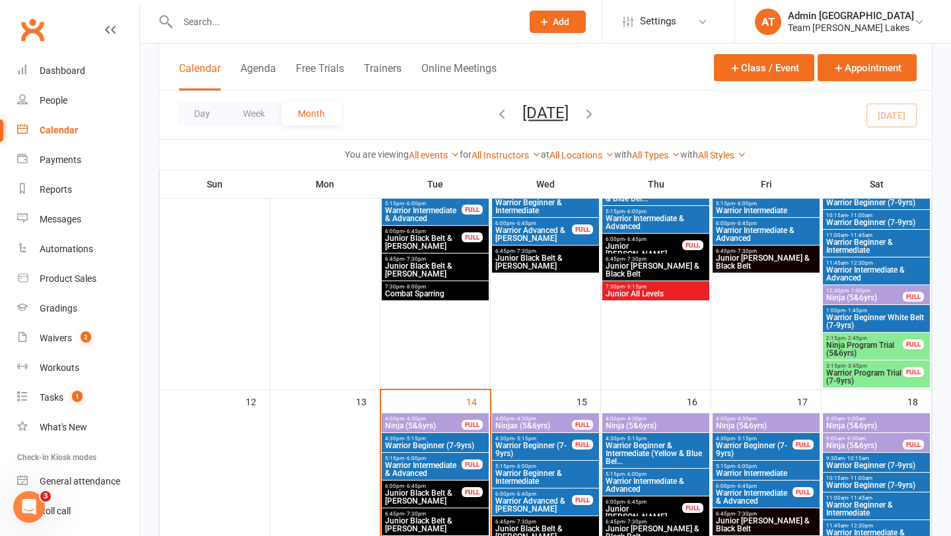
scroll to position [483, 0]
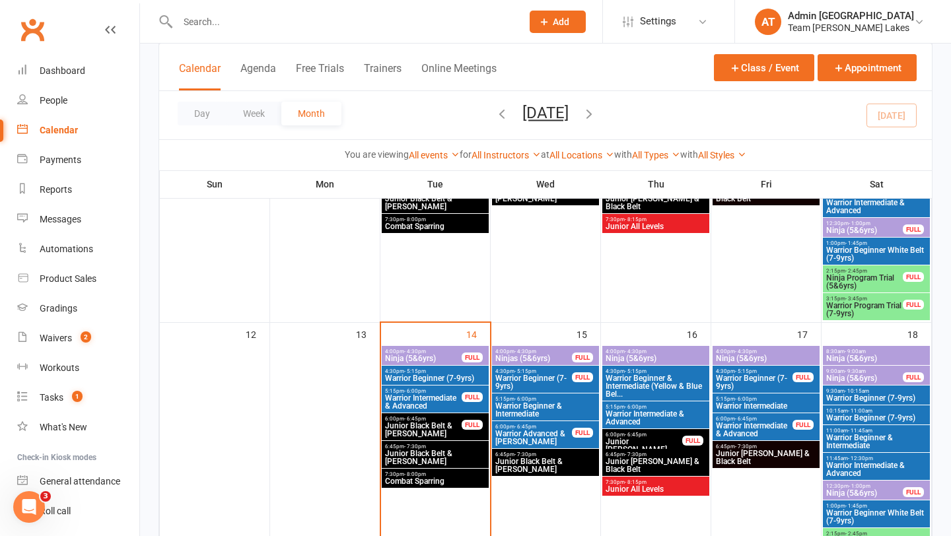
click at [440, 359] on span "Ninja (5&6yrs)" at bounding box center [423, 358] width 78 height 8
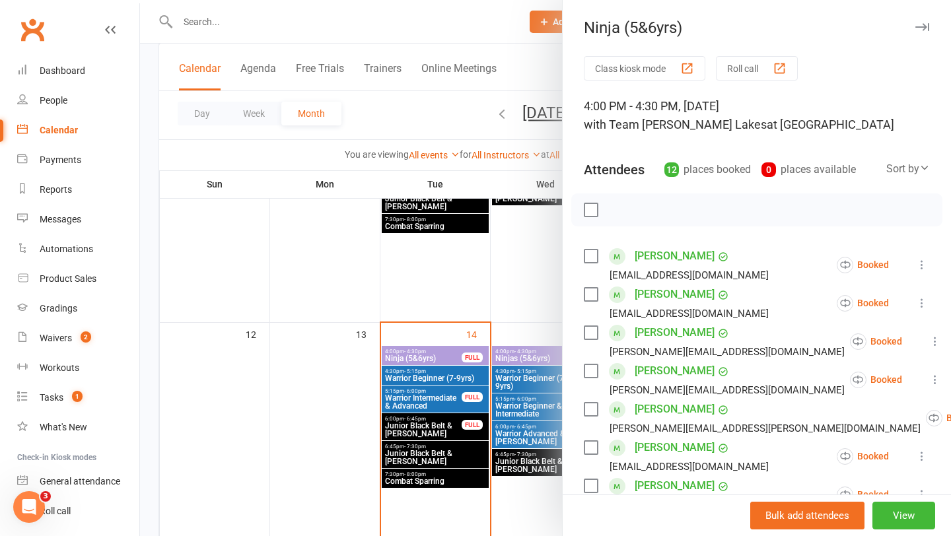
click at [737, 65] on button "Roll call" at bounding box center [757, 68] width 82 height 24
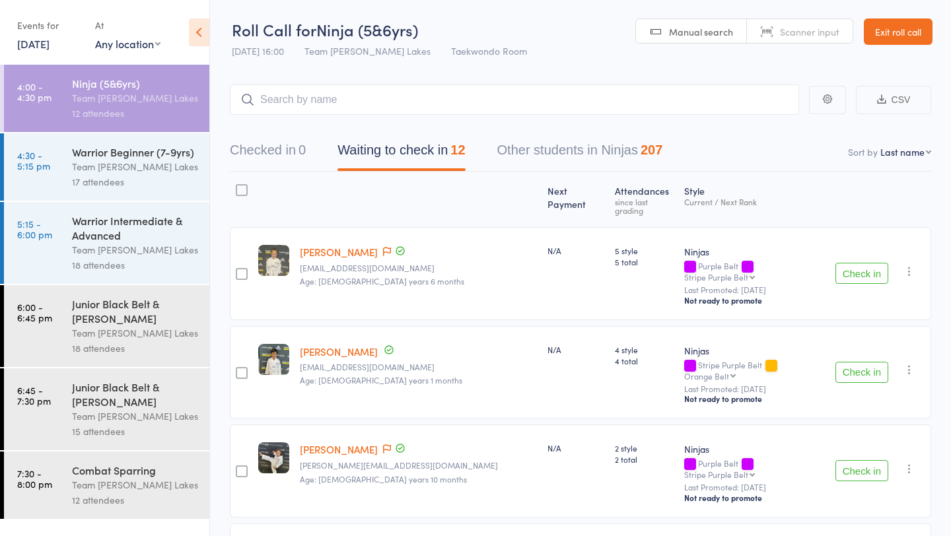
click at [899, 151] on select "First name Last name Birthday [DATE]? Behind on payments? Check in time Next pa…" at bounding box center [905, 151] width 51 height 13
select select "10"
click at [880, 145] on select "First name Last name Birthday [DATE]? Behind on payments? Check in time Next pa…" at bounding box center [905, 151] width 51 height 13
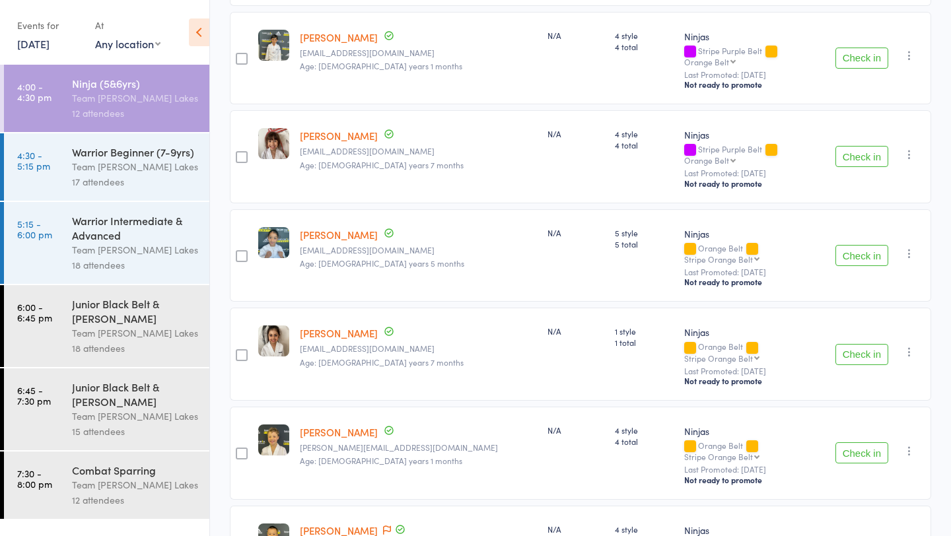
scroll to position [817, 0]
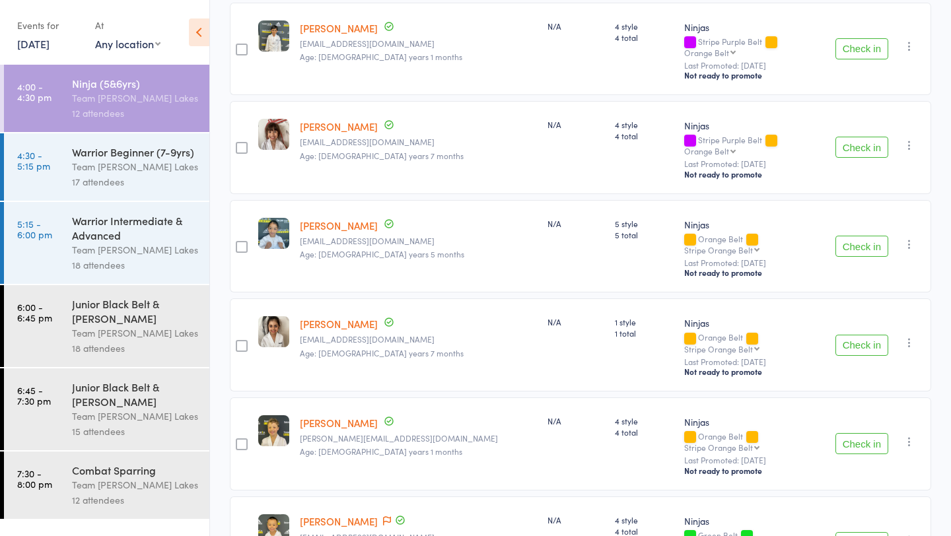
click at [69, 153] on link "4:30 - 5:15 pm Warrior Beginner (7-9yrs) Team [PERSON_NAME] Lakes 17 attendees" at bounding box center [106, 166] width 205 height 67
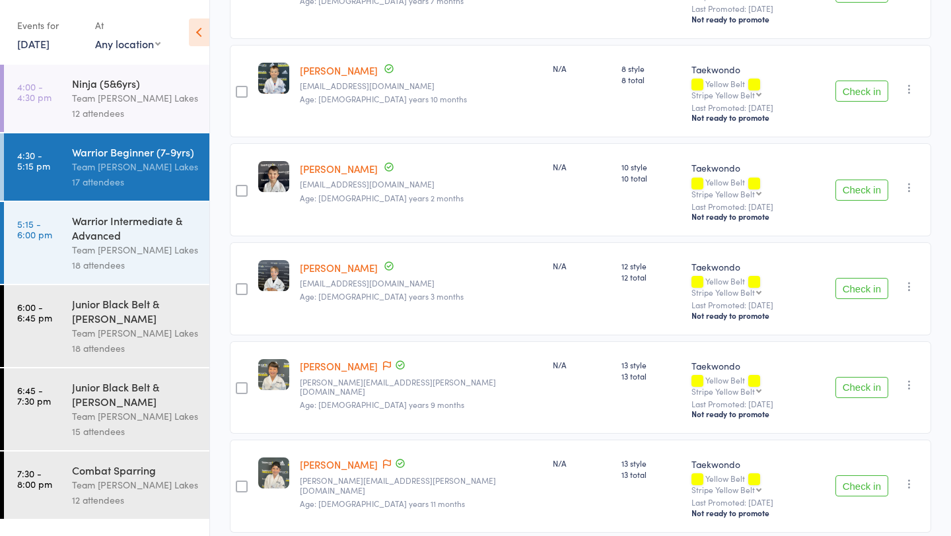
scroll to position [480, 0]
click at [335, 358] on link "[PERSON_NAME]" at bounding box center [339, 365] width 78 height 14
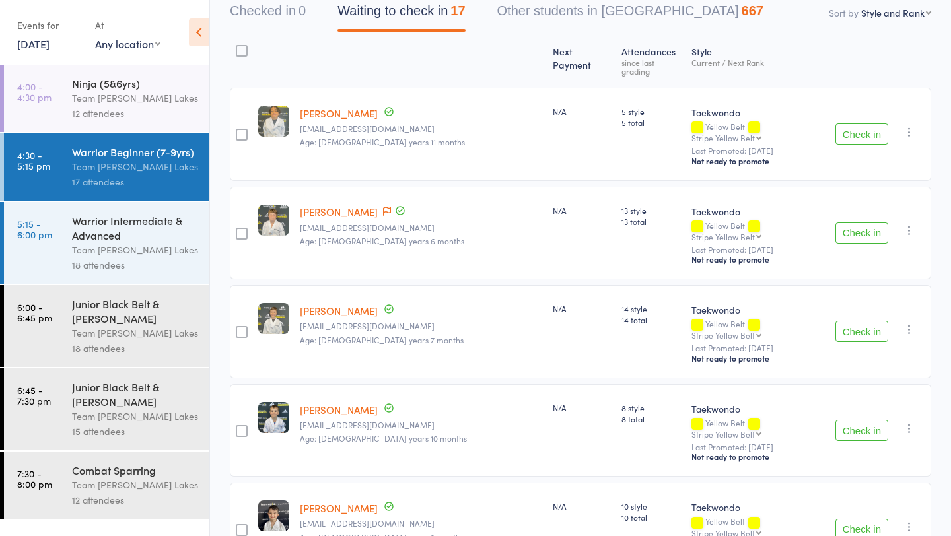
scroll to position [138, 0]
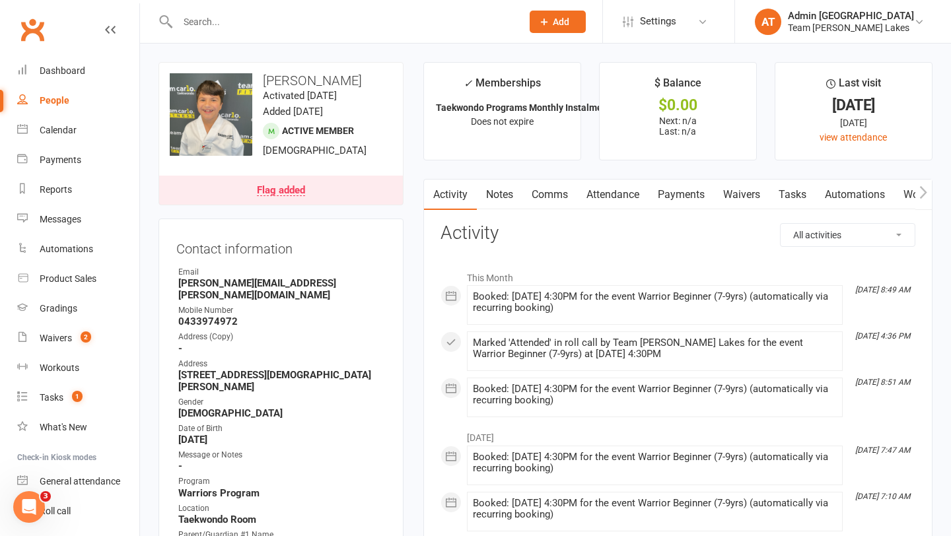
click at [618, 193] on link "Attendance" at bounding box center [612, 195] width 71 height 30
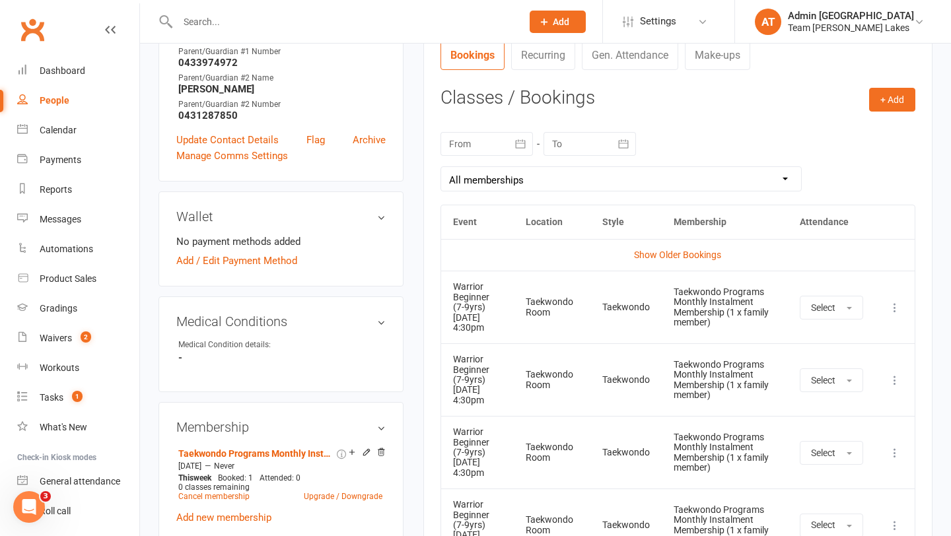
scroll to position [475, 0]
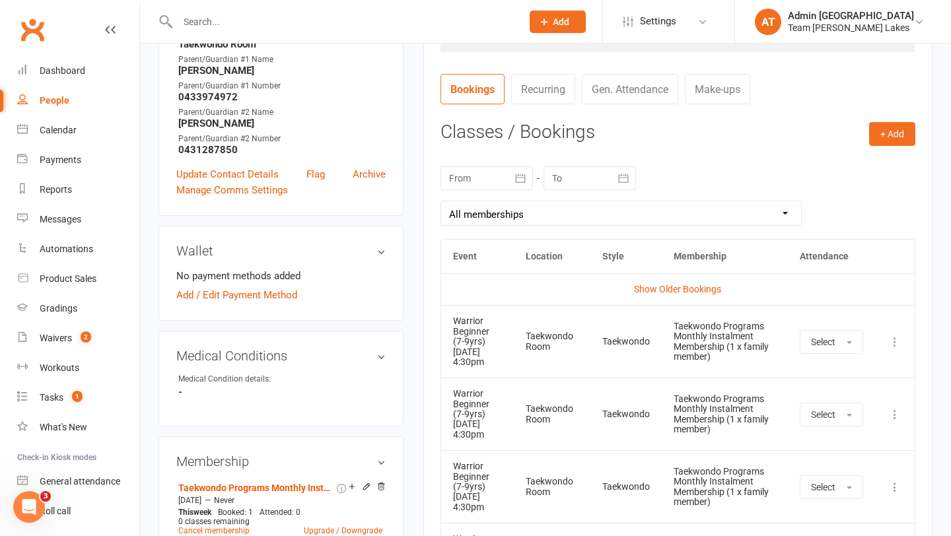
click at [518, 179] on icon "button" at bounding box center [520, 178] width 13 height 13
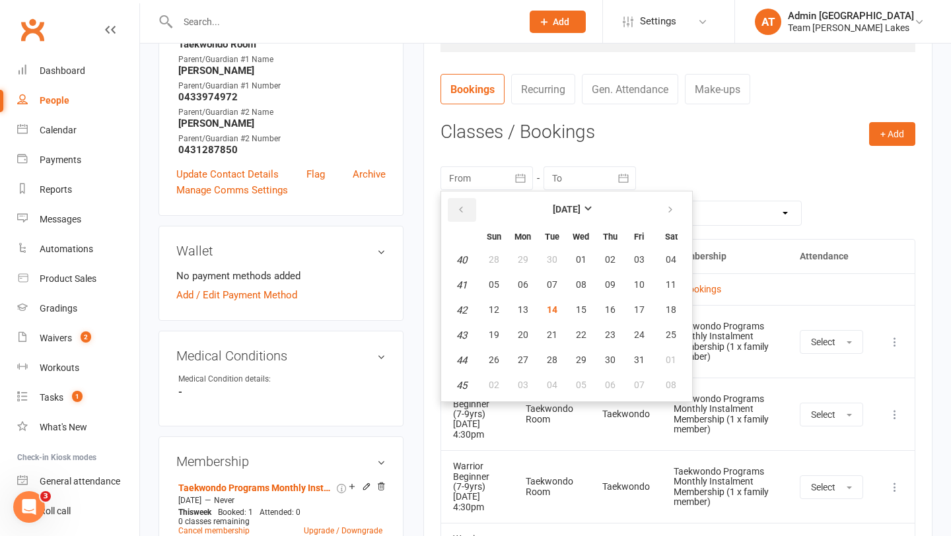
click at [461, 202] on button "button" at bounding box center [462, 210] width 28 height 24
click at [523, 306] on span "14" at bounding box center [523, 309] width 11 height 11
type input "[DATE]"
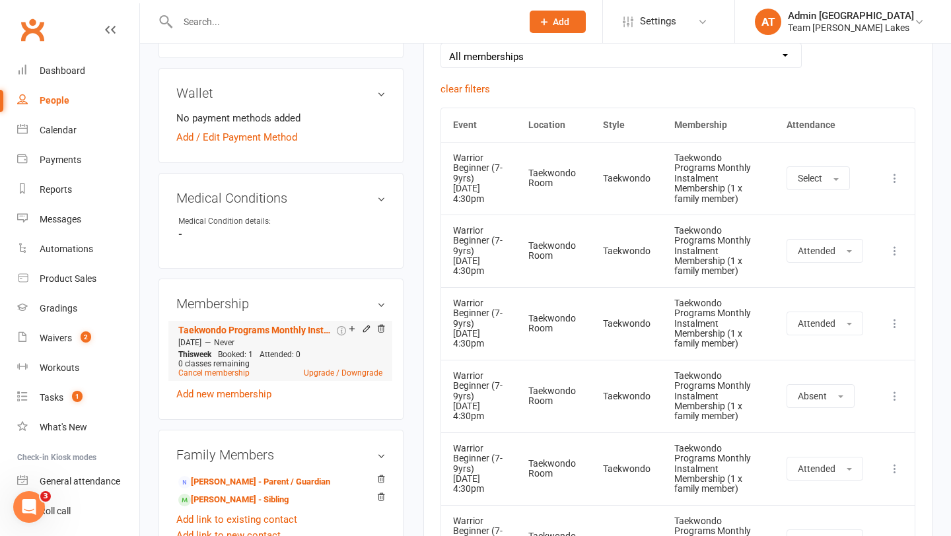
scroll to position [683, 0]
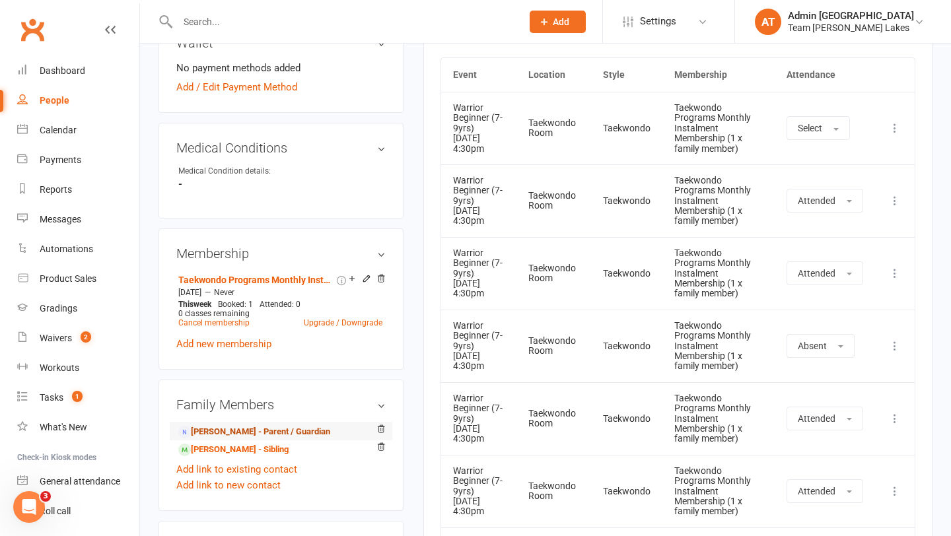
click at [260, 425] on link "[PERSON_NAME] - Parent / Guardian" at bounding box center [254, 432] width 152 height 14
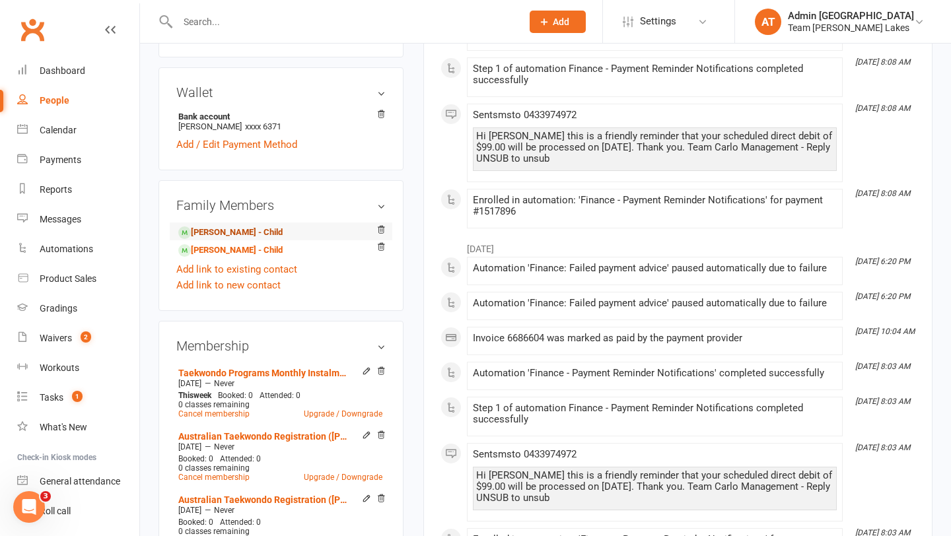
scroll to position [459, 0]
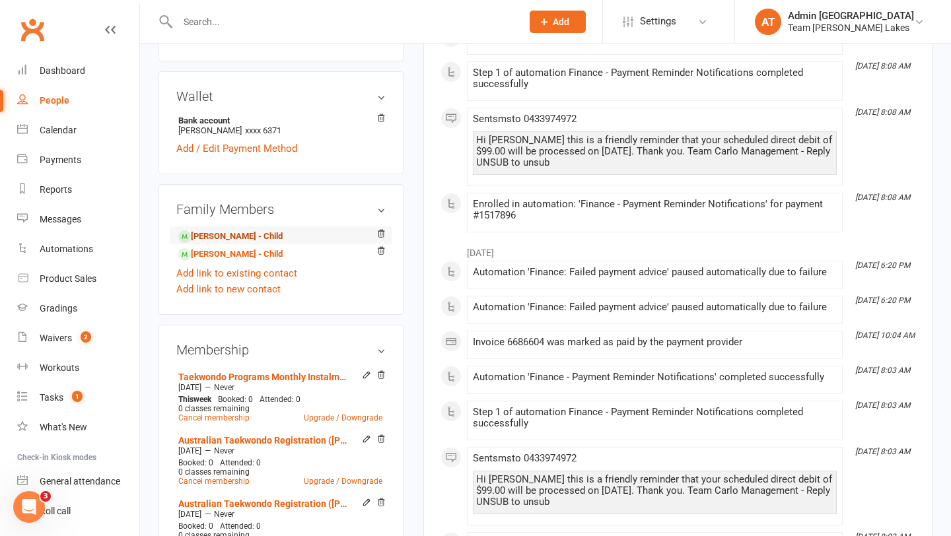
click at [251, 230] on link "[PERSON_NAME] - Child" at bounding box center [230, 237] width 104 height 14
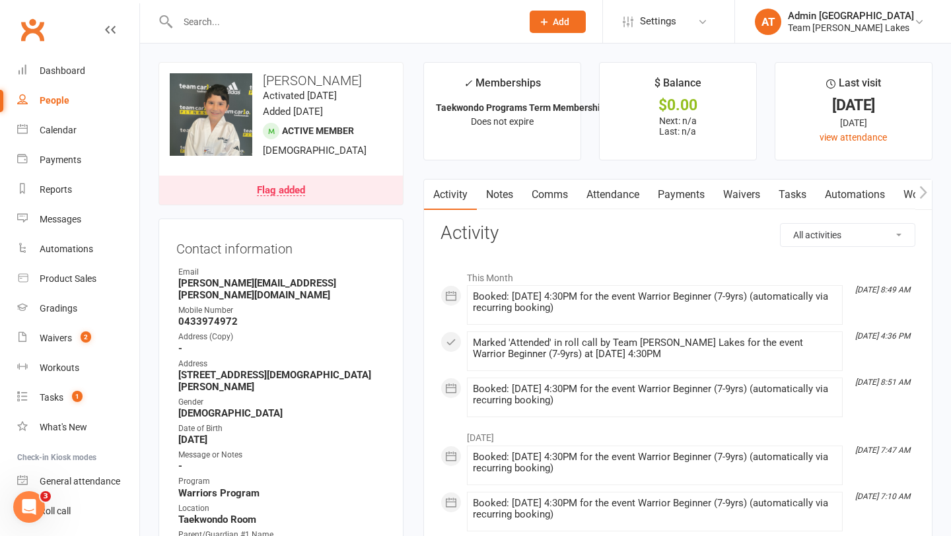
click at [610, 193] on link "Attendance" at bounding box center [612, 195] width 71 height 30
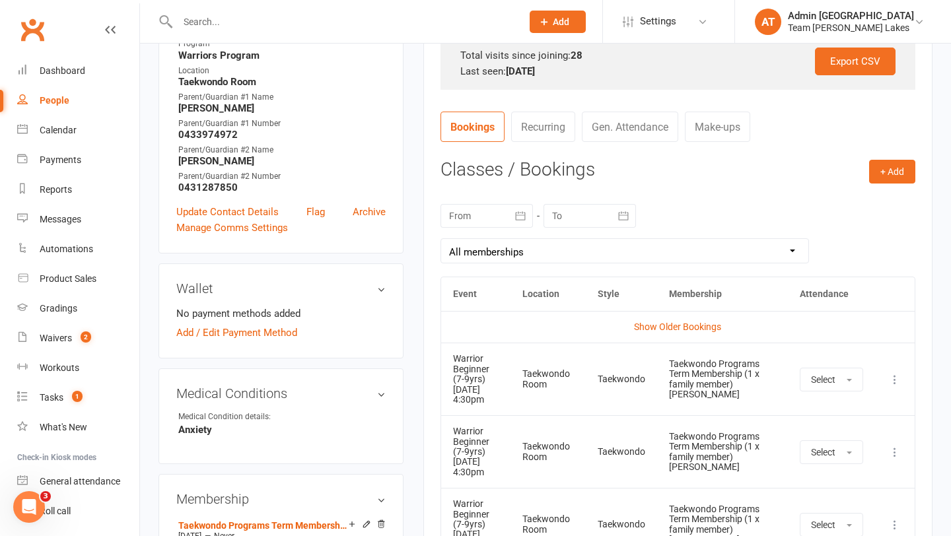
scroll to position [453, 0]
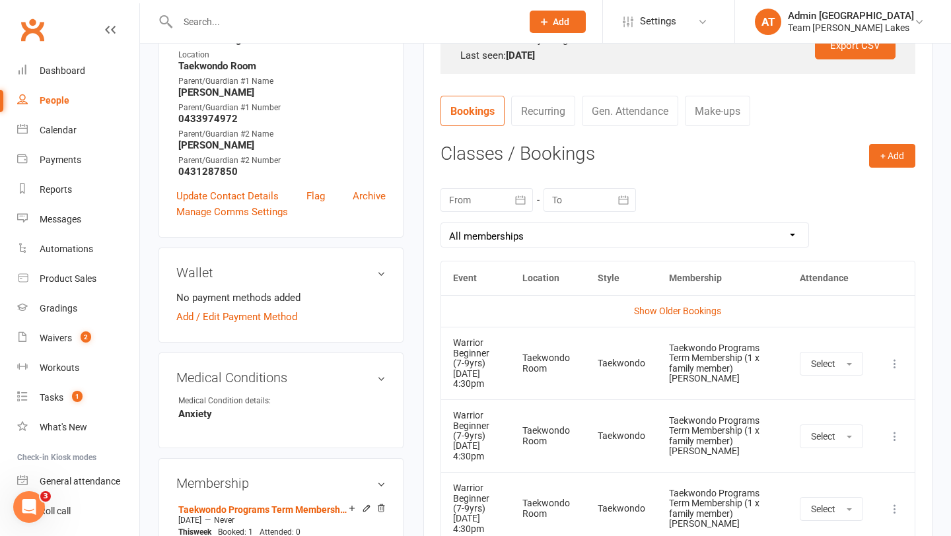
click at [522, 200] on icon "button" at bounding box center [520, 199] width 13 height 13
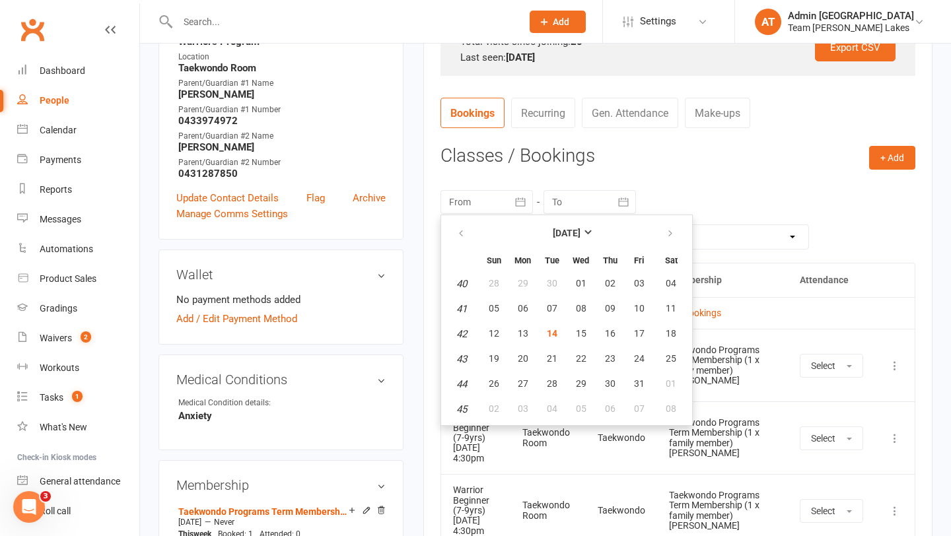
scroll to position [445, 0]
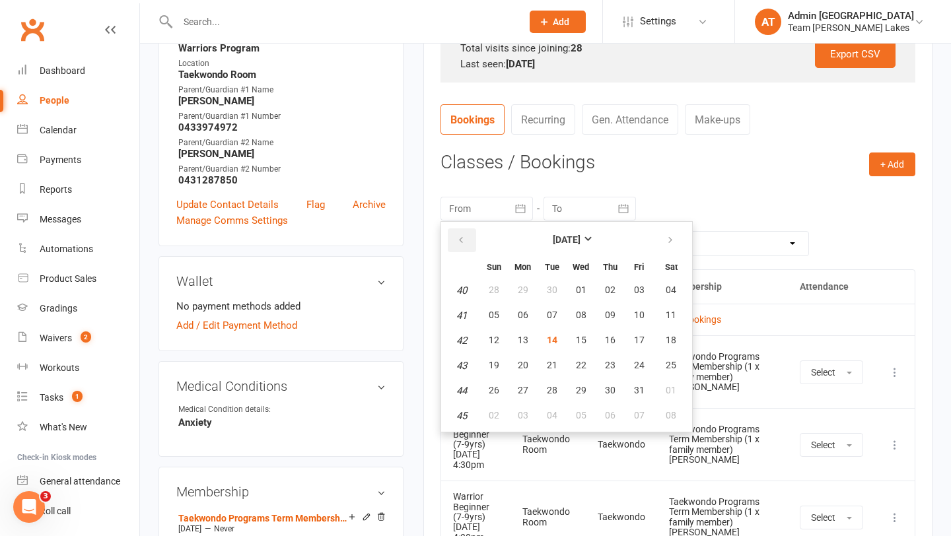
click at [463, 235] on icon "button" at bounding box center [460, 240] width 9 height 11
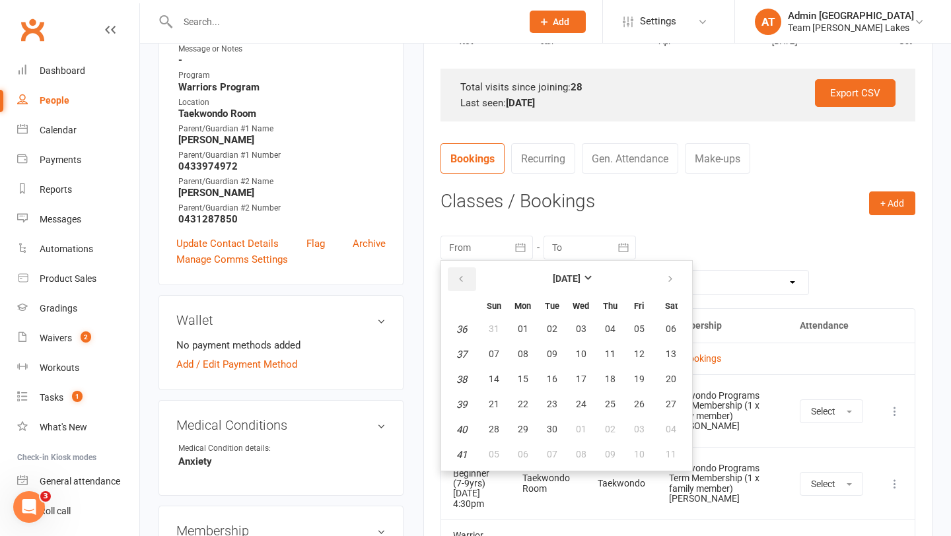
scroll to position [402, 0]
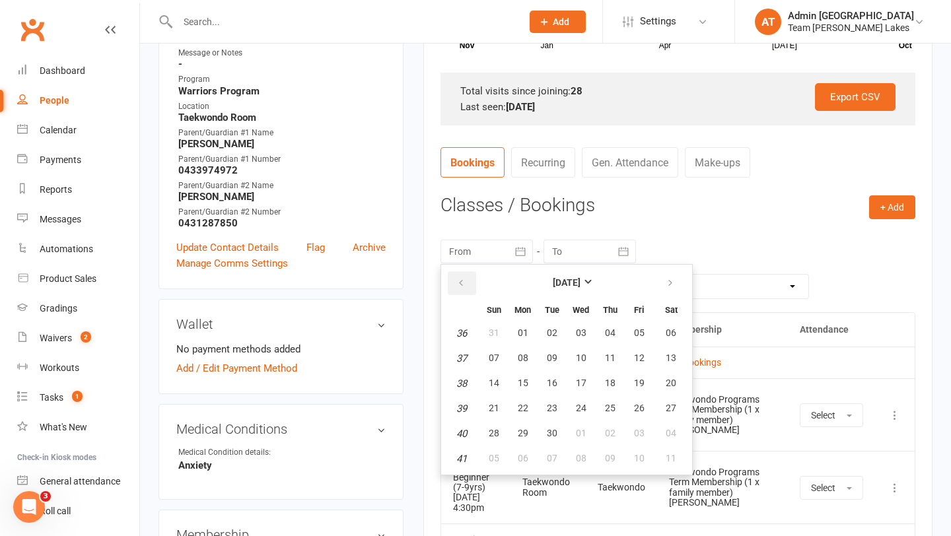
click at [463, 281] on icon "button" at bounding box center [460, 283] width 9 height 11
click at [493, 335] on span "01" at bounding box center [493, 332] width 11 height 11
type input "[DATE]"
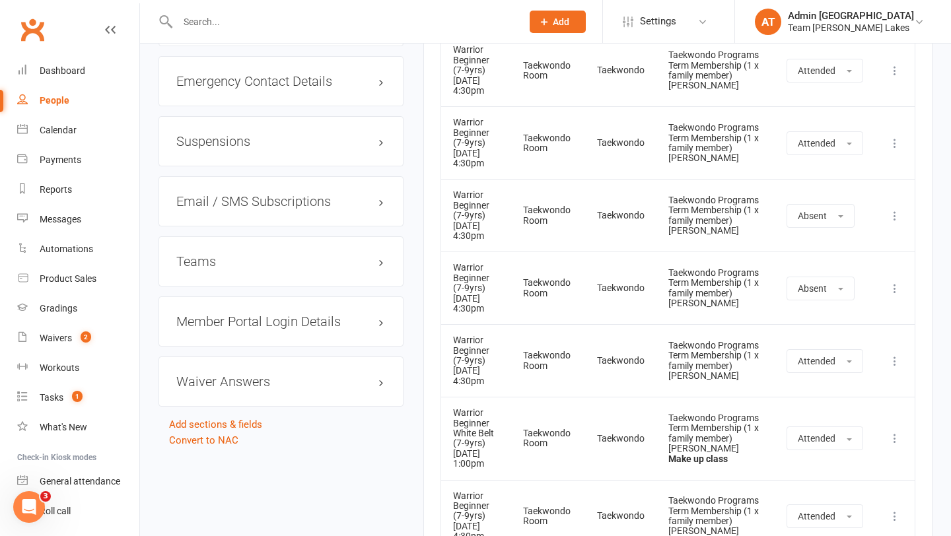
scroll to position [1467, 0]
